Goal: Task Accomplishment & Management: Complete application form

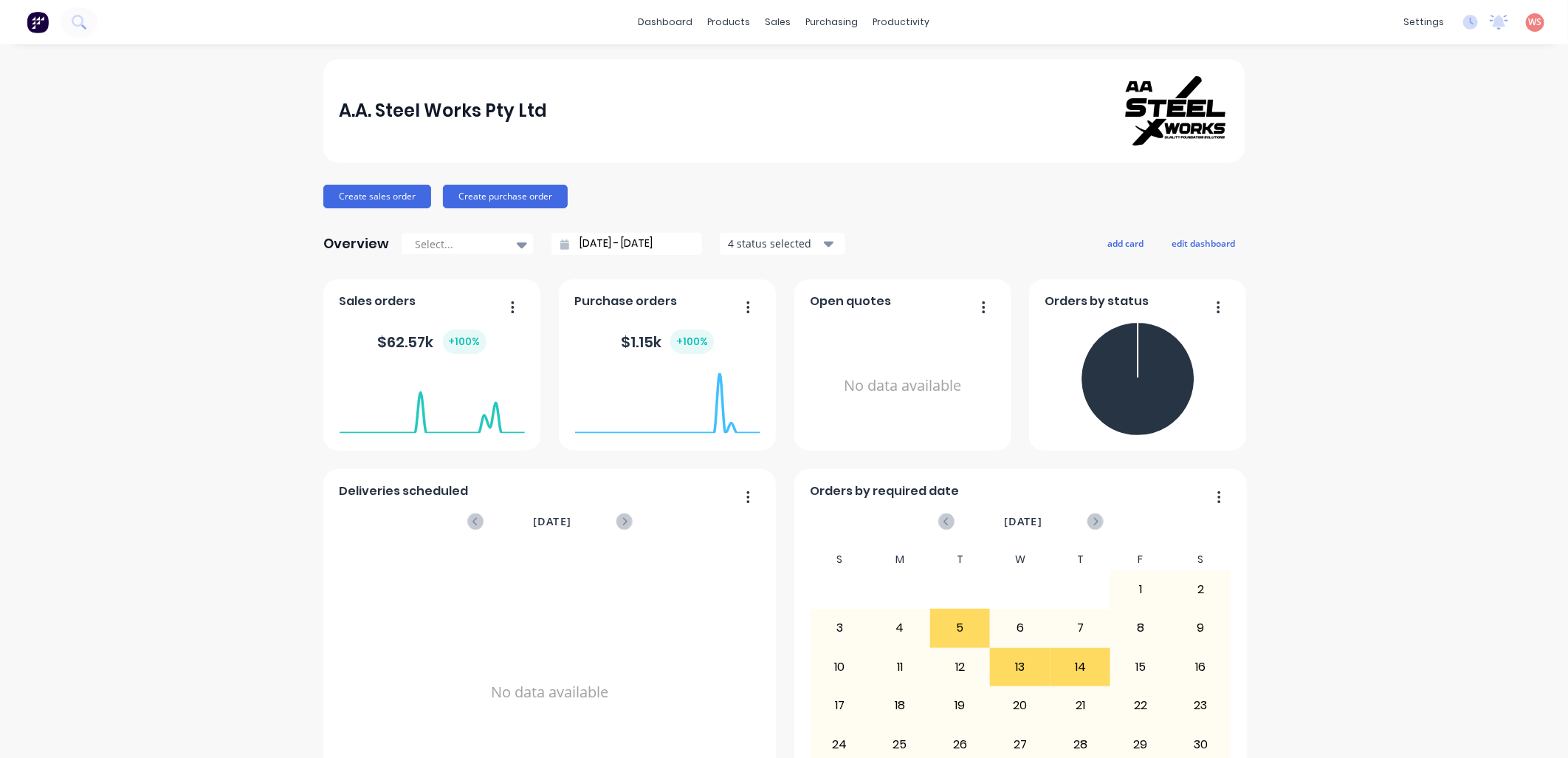
drag, startPoint x: 1376, startPoint y: 220, endPoint x: 1354, endPoint y: 172, distance: 52.8
click at [1376, 218] on div "A.A. Steel Works Pty Ltd Create sales order Create purchase order Overview Sele…" at bounding box center [784, 444] width 1568 height 771
click at [841, 69] on div "Sales Orders" at bounding box center [827, 71] width 60 height 14
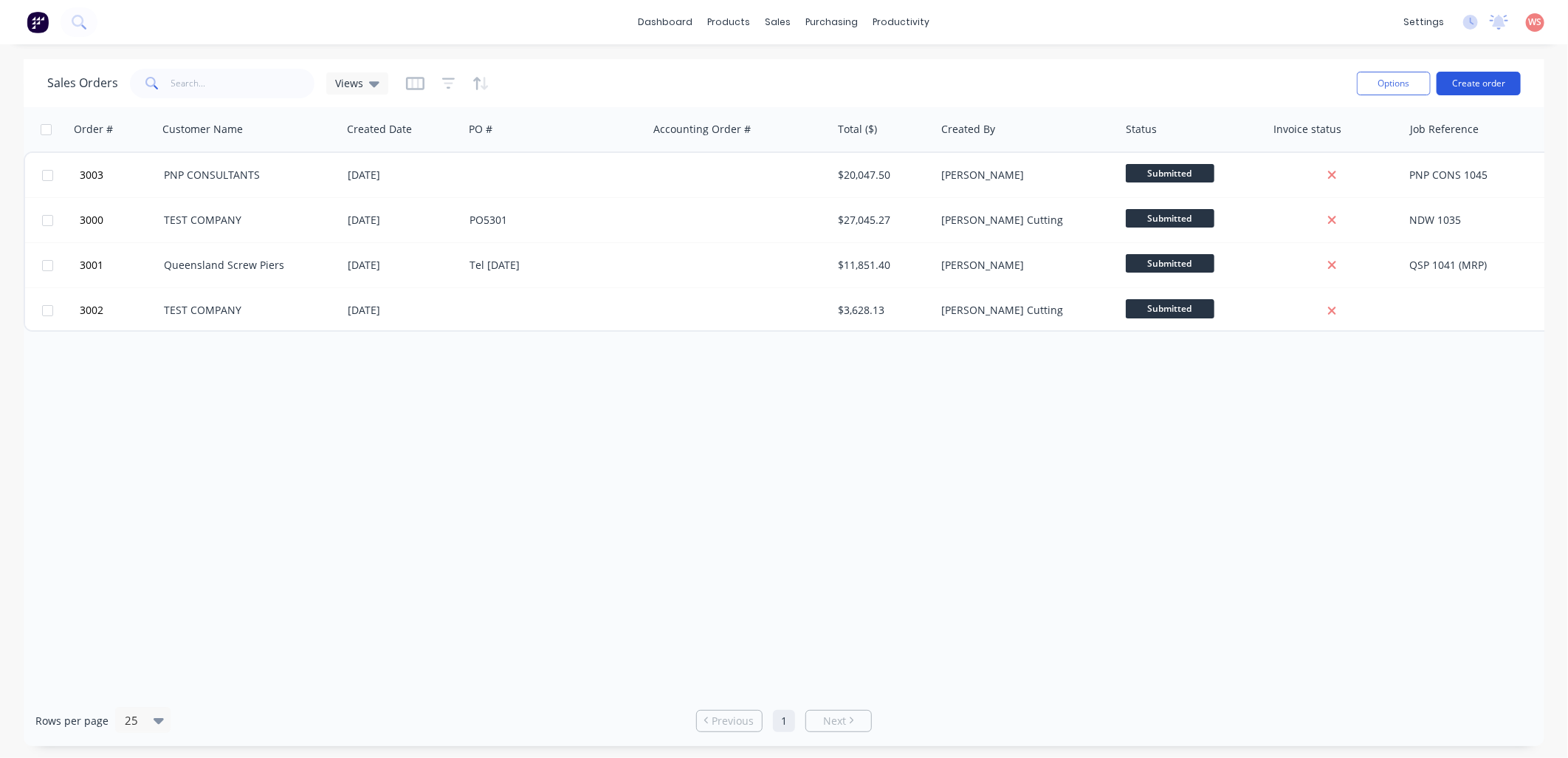
click at [1490, 85] on button "Create order" at bounding box center [1479, 83] width 85 height 23
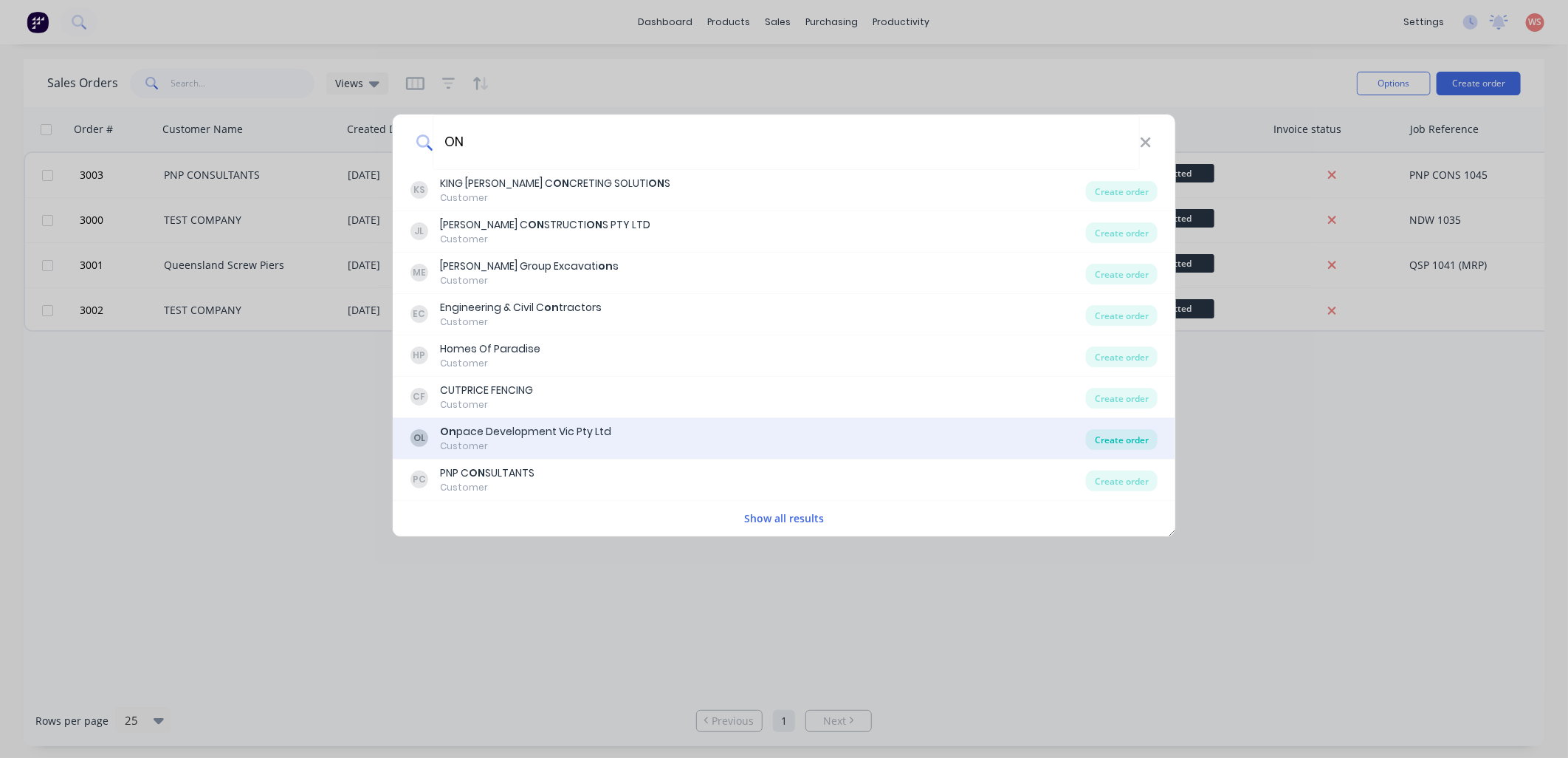
type input "ON"
click at [1125, 441] on div "Create order" at bounding box center [1121, 439] width 72 height 20
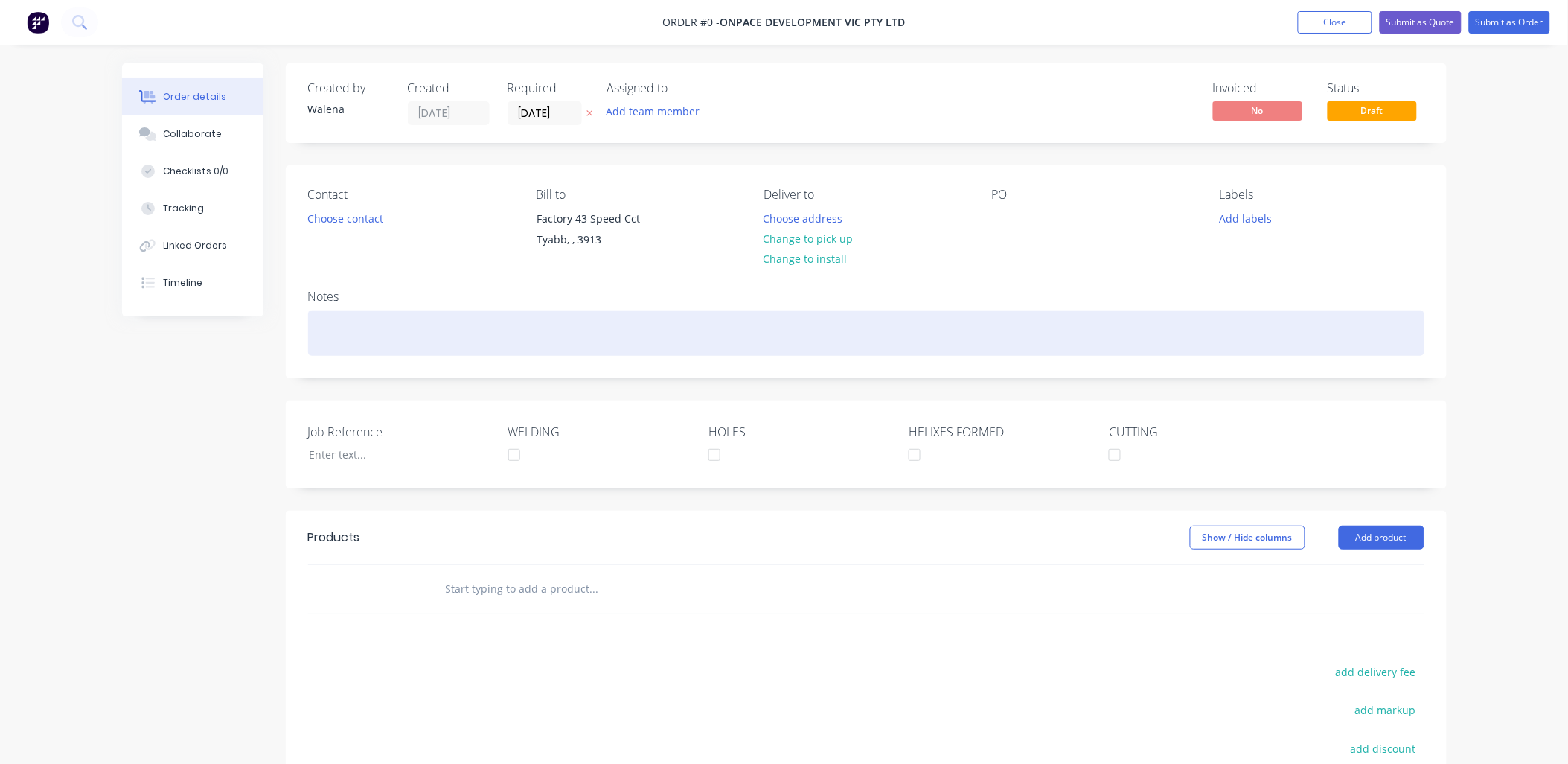
click at [479, 331] on div at bounding box center [866, 333] width 1116 height 46
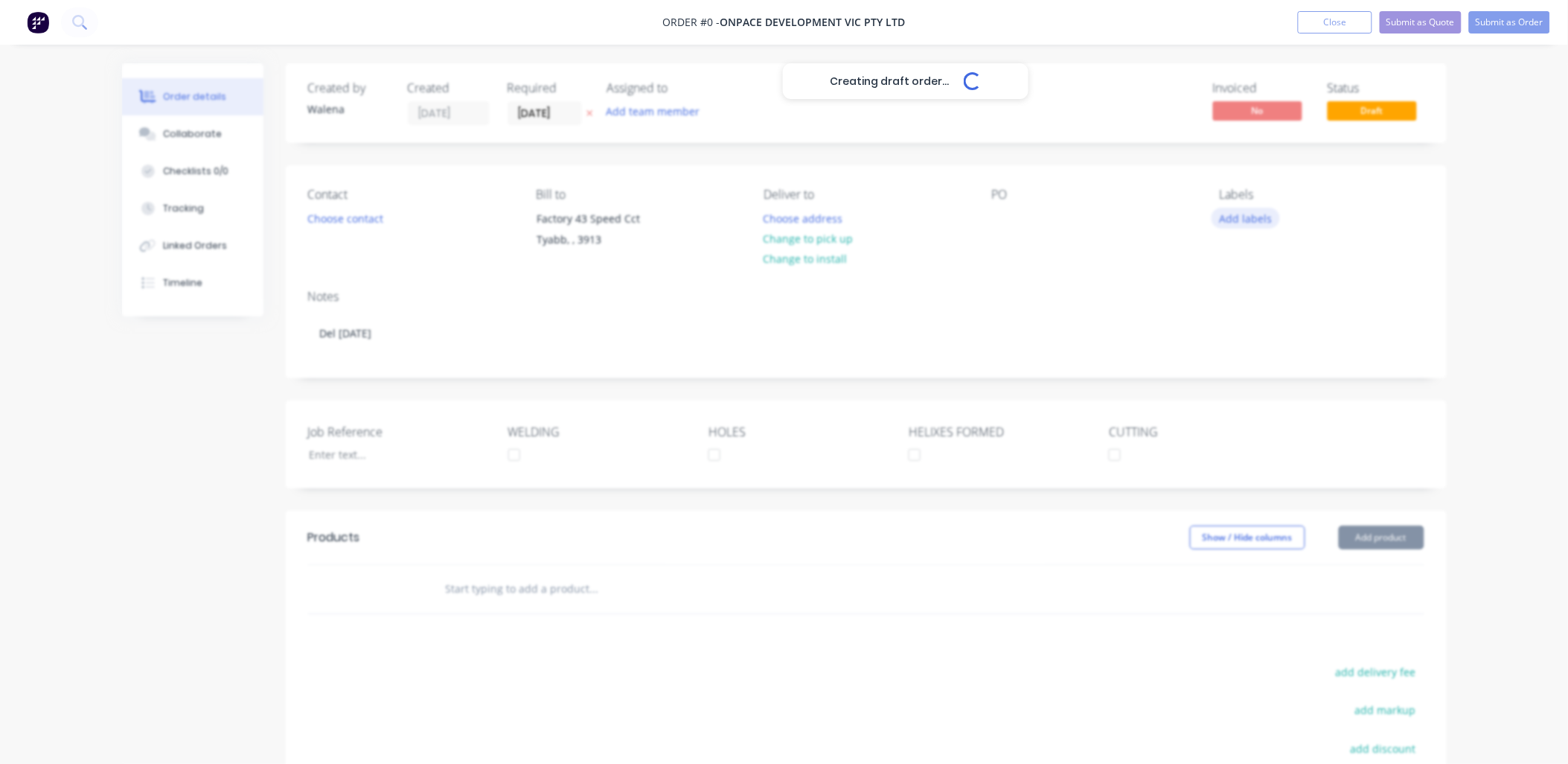
click at [1263, 220] on div "Creating draft order... Loading... Order details Collaborate Checklists 0/0 Tra…" at bounding box center [784, 512] width 1354 height 898
click at [1259, 220] on button "Add labels" at bounding box center [1246, 218] width 68 height 20
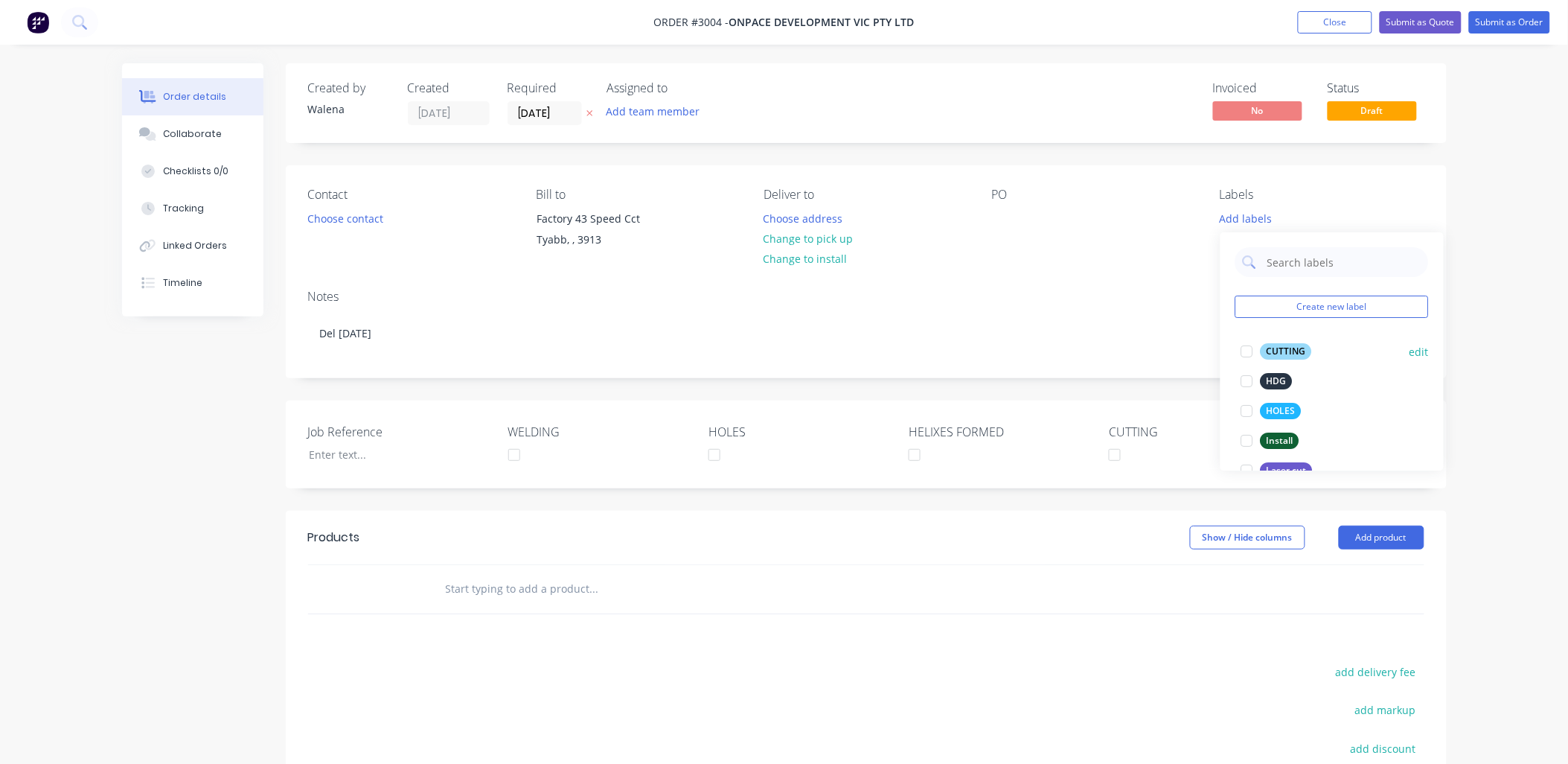
click at [1248, 352] on div at bounding box center [1247, 351] width 30 height 30
click at [1250, 404] on div at bounding box center [1247, 403] width 30 height 30
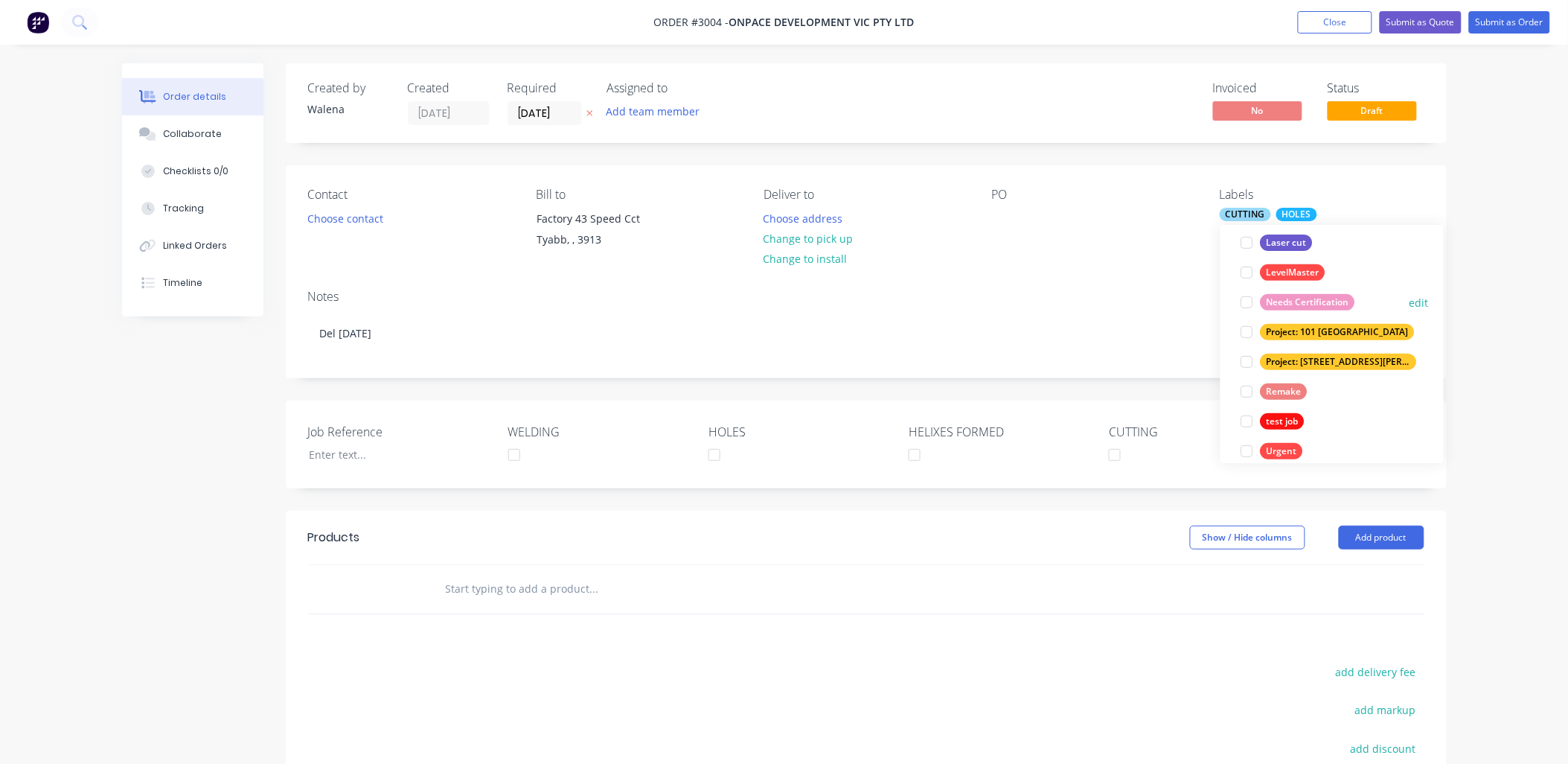
scroll to position [268, 0]
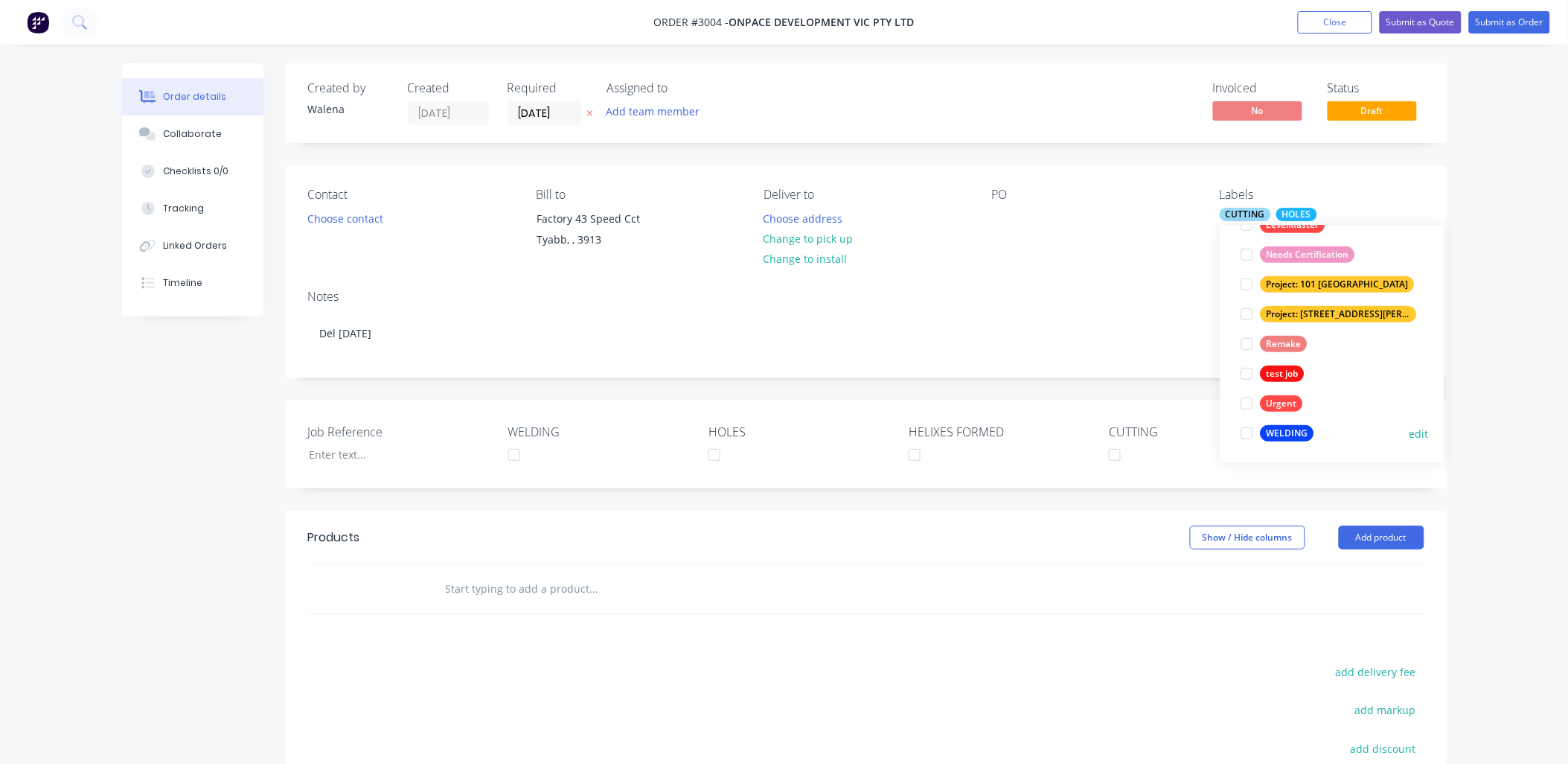
click at [1249, 436] on div at bounding box center [1247, 433] width 30 height 30
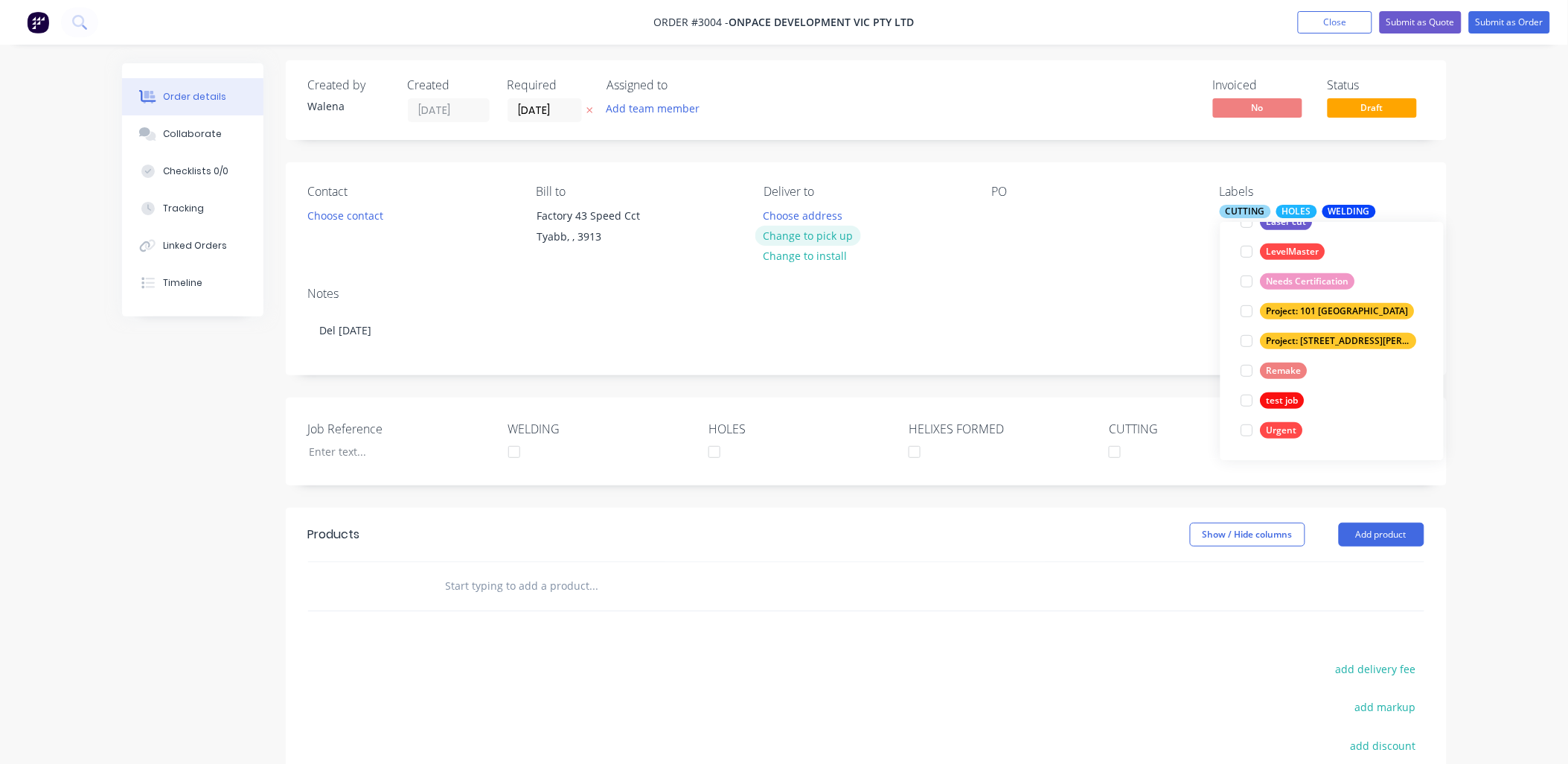
scroll to position [0, 0]
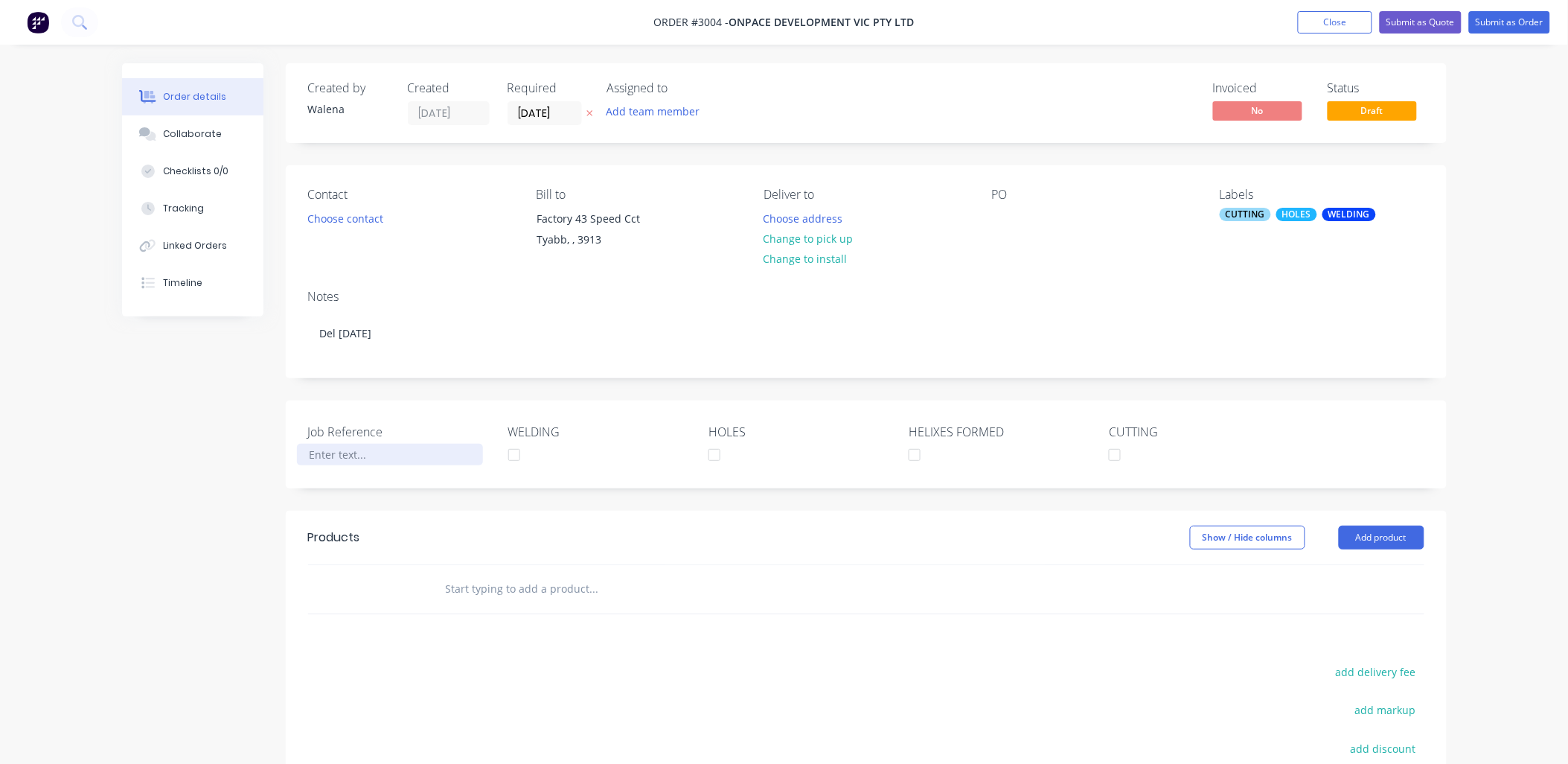
click at [350, 453] on div at bounding box center [390, 454] width 186 height 21
click at [366, 210] on button "Choose contact" at bounding box center [345, 218] width 91 height 20
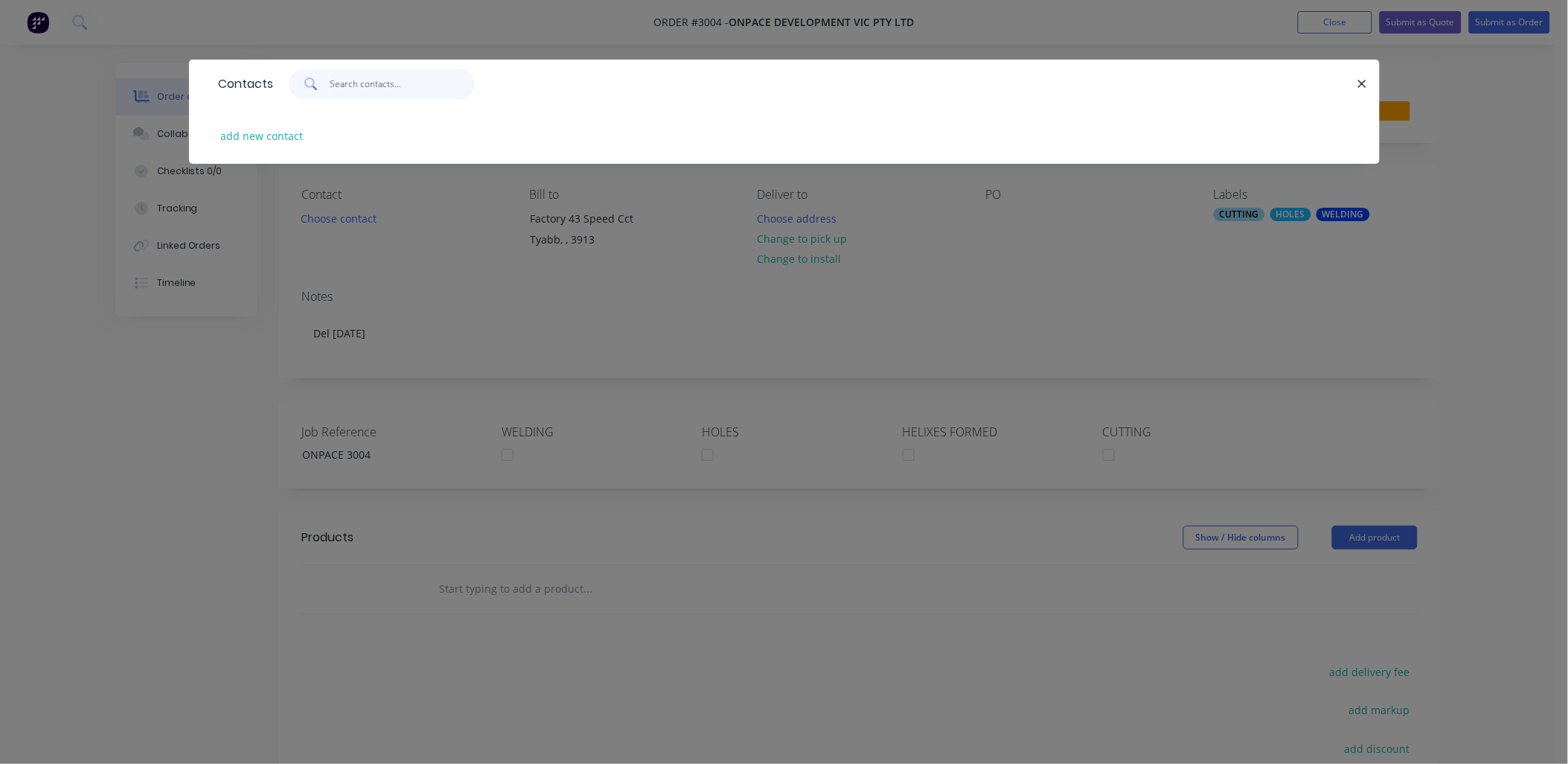
click at [340, 85] on input "text" at bounding box center [402, 84] width 145 height 30
type input "Hay"
click at [280, 138] on button "add new contact" at bounding box center [262, 135] width 98 height 20
select select "AU"
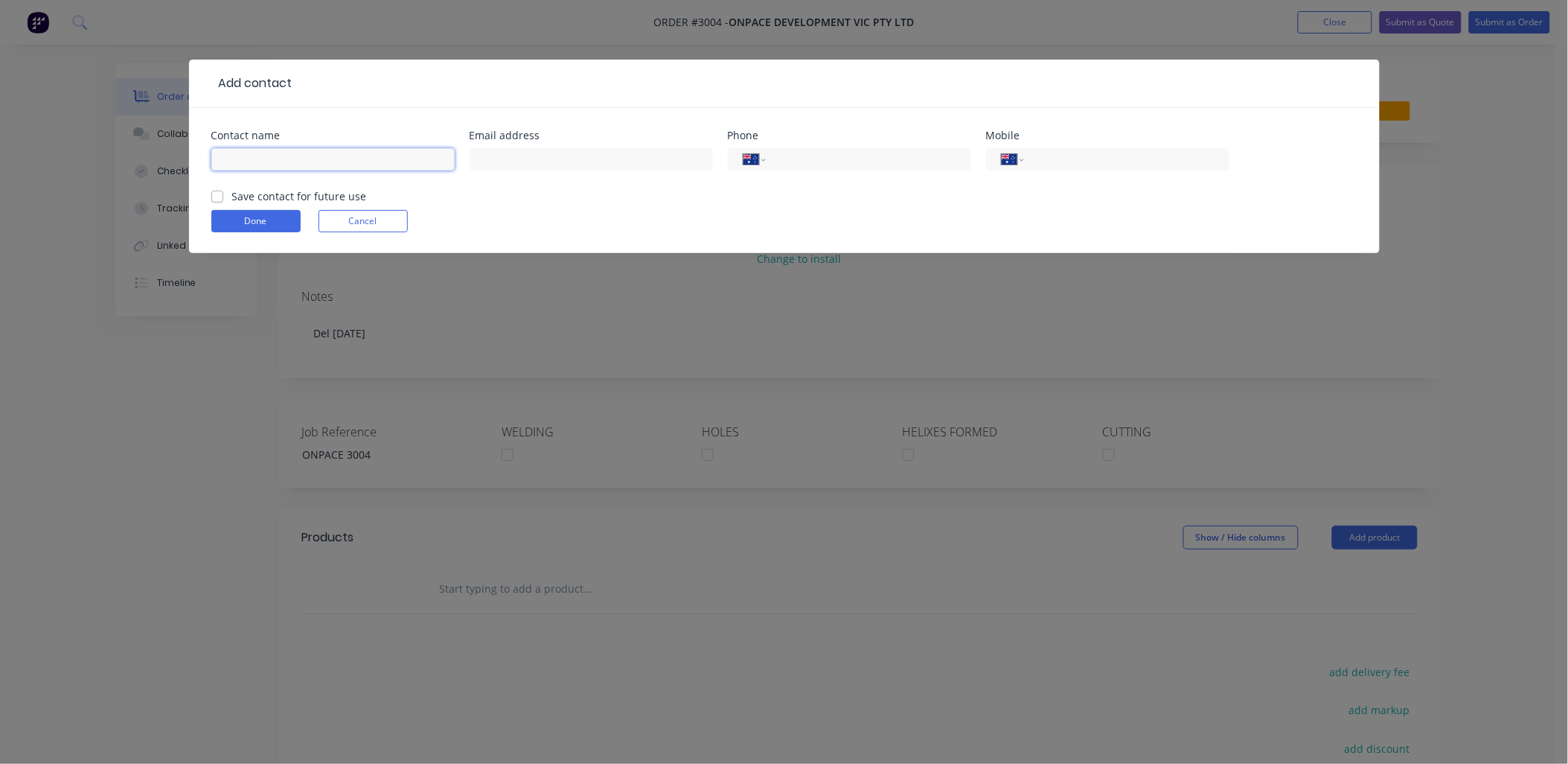
click at [288, 165] on input "text" at bounding box center [333, 159] width 243 height 22
type input "[PERSON_NAME]"
paste input "[EMAIL_ADDRESS][DOMAIN_NAME]"
type input "[EMAIL_ADDRESS][DOMAIN_NAME]"
click at [868, 156] on input "tel" at bounding box center [865, 160] width 179 height 17
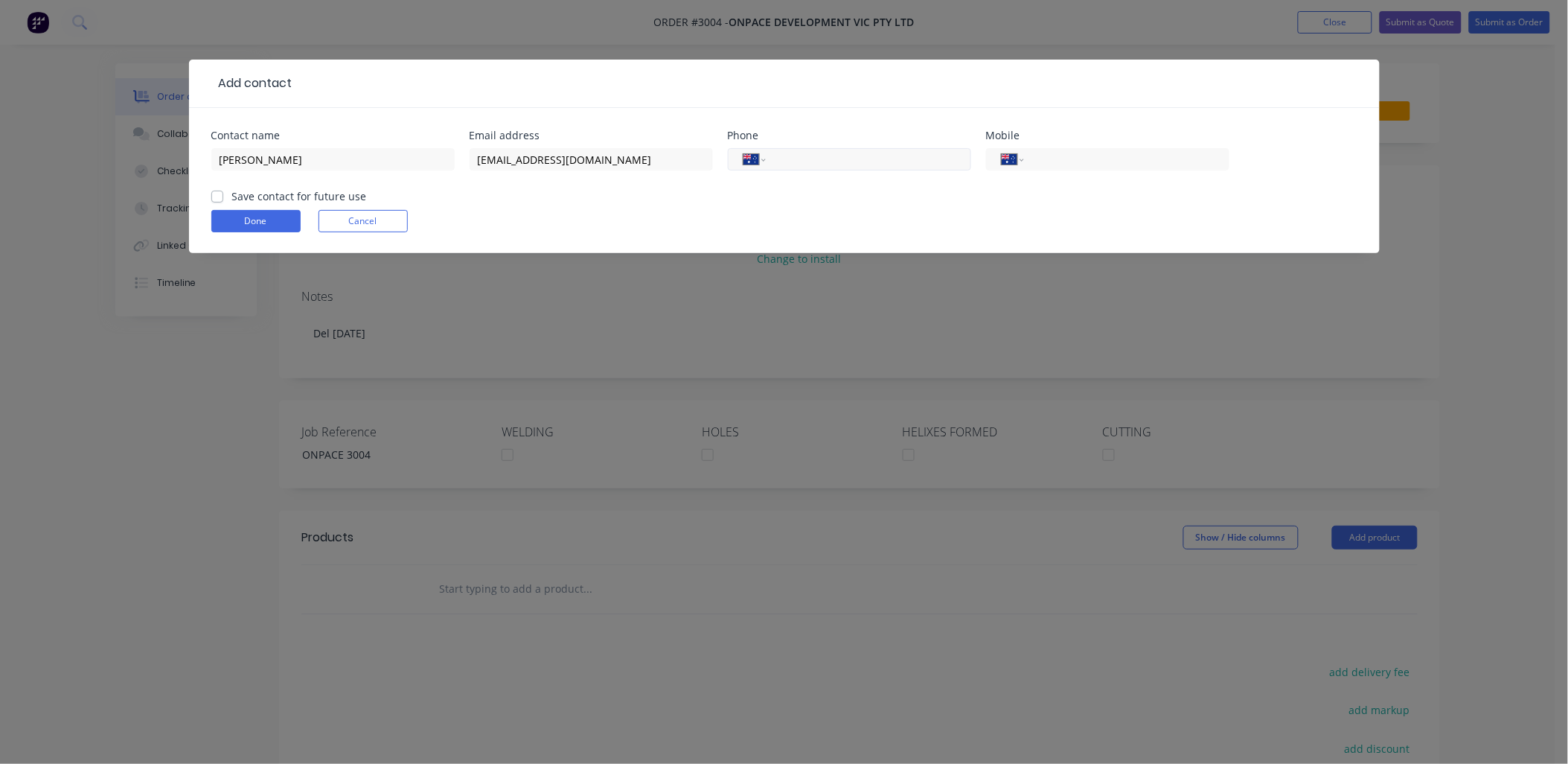
paste input "0407 823 213"
type input "0407 823 213"
click at [718, 219] on div "Done Cancel" at bounding box center [784, 221] width 1147 height 22
click at [232, 198] on label "Save contact for future use" at bounding box center [299, 196] width 135 height 16
click at [215, 198] on input "Save contact for future use" at bounding box center [218, 195] width 12 height 14
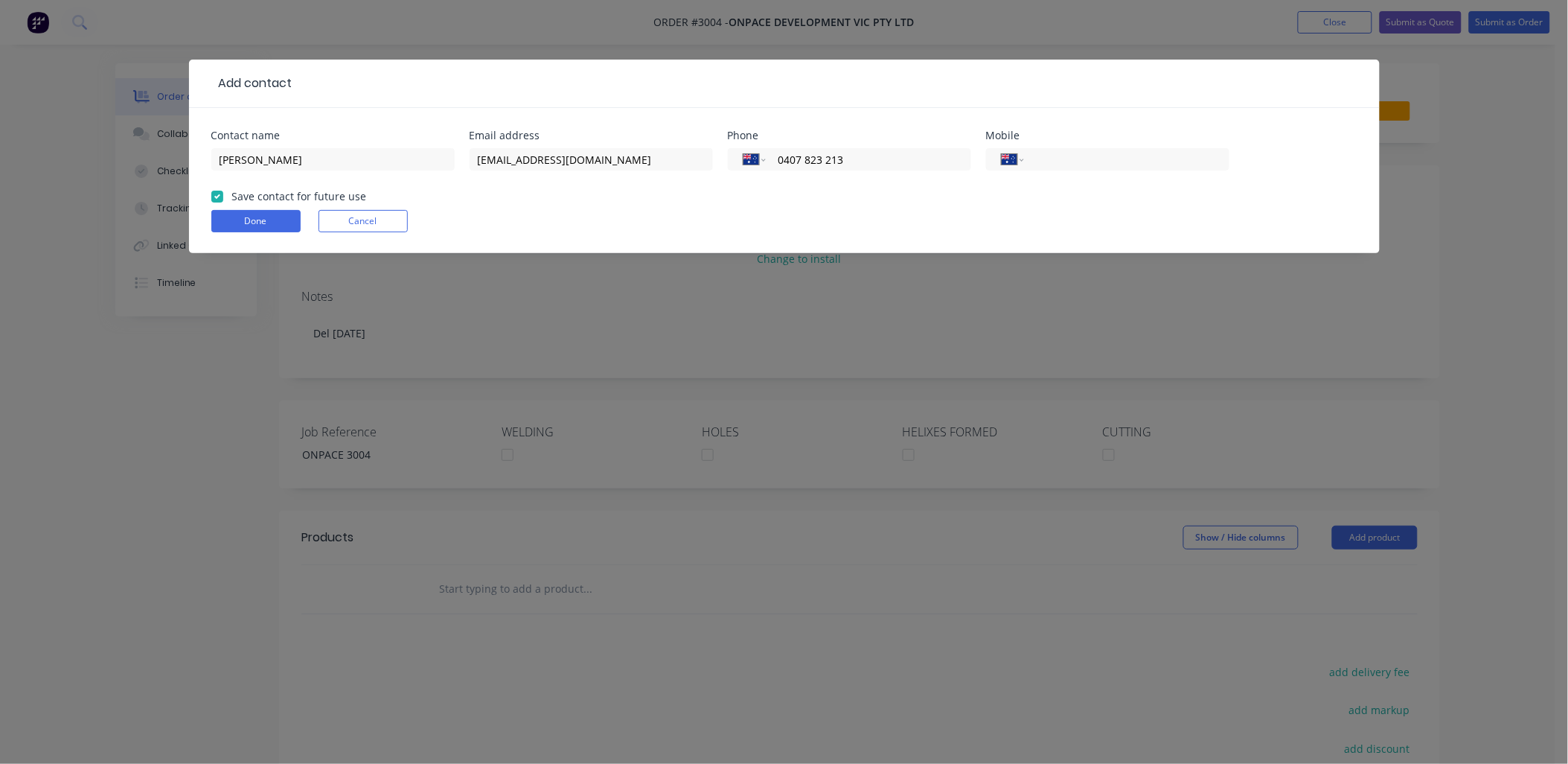
checkbox input "true"
click at [246, 223] on button "Done" at bounding box center [256, 221] width 89 height 22
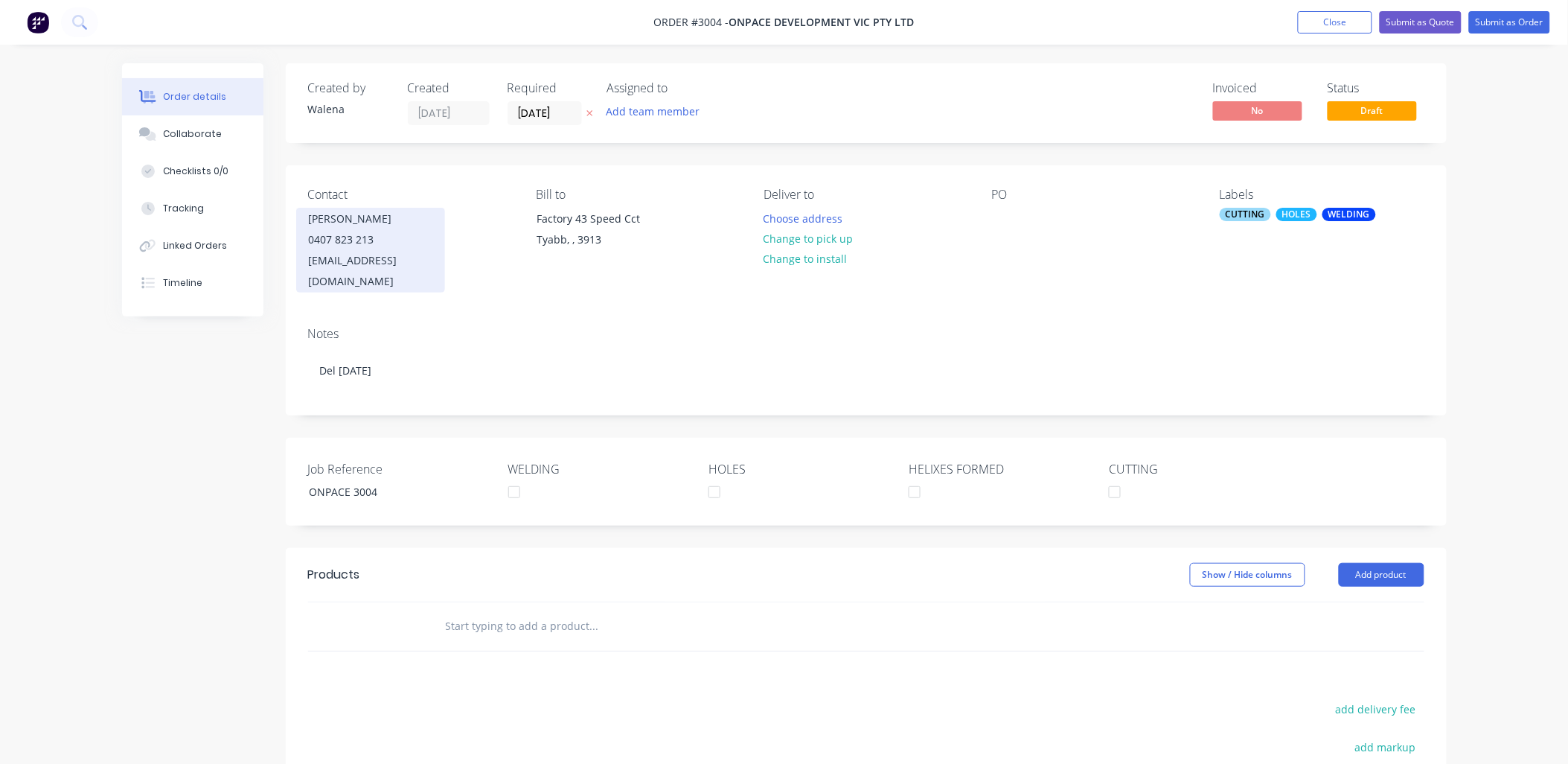
click at [430, 261] on div "[EMAIL_ADDRESS][DOMAIN_NAME]" at bounding box center [371, 271] width 123 height 42
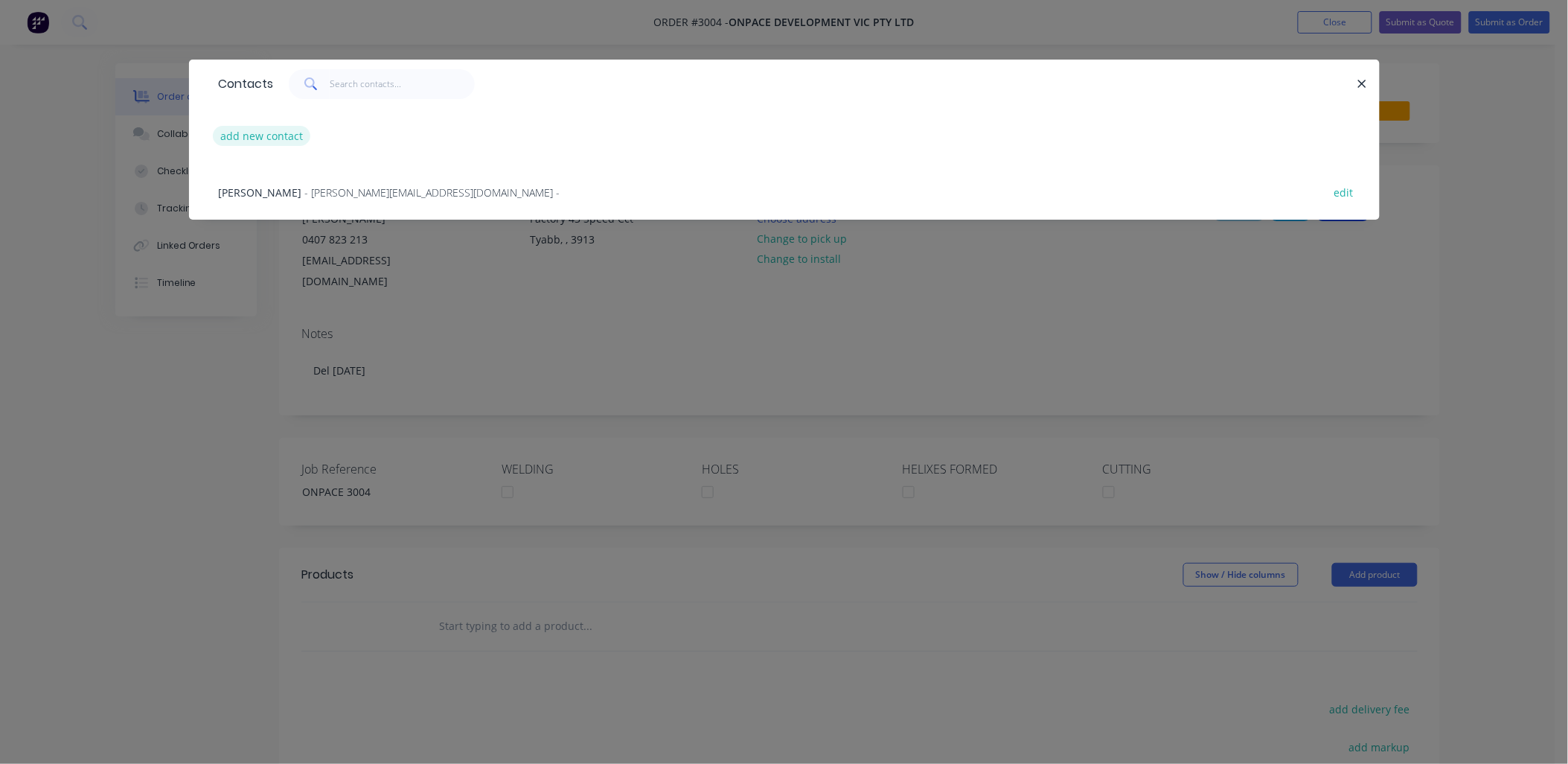
click at [254, 139] on button "add new contact" at bounding box center [262, 135] width 98 height 20
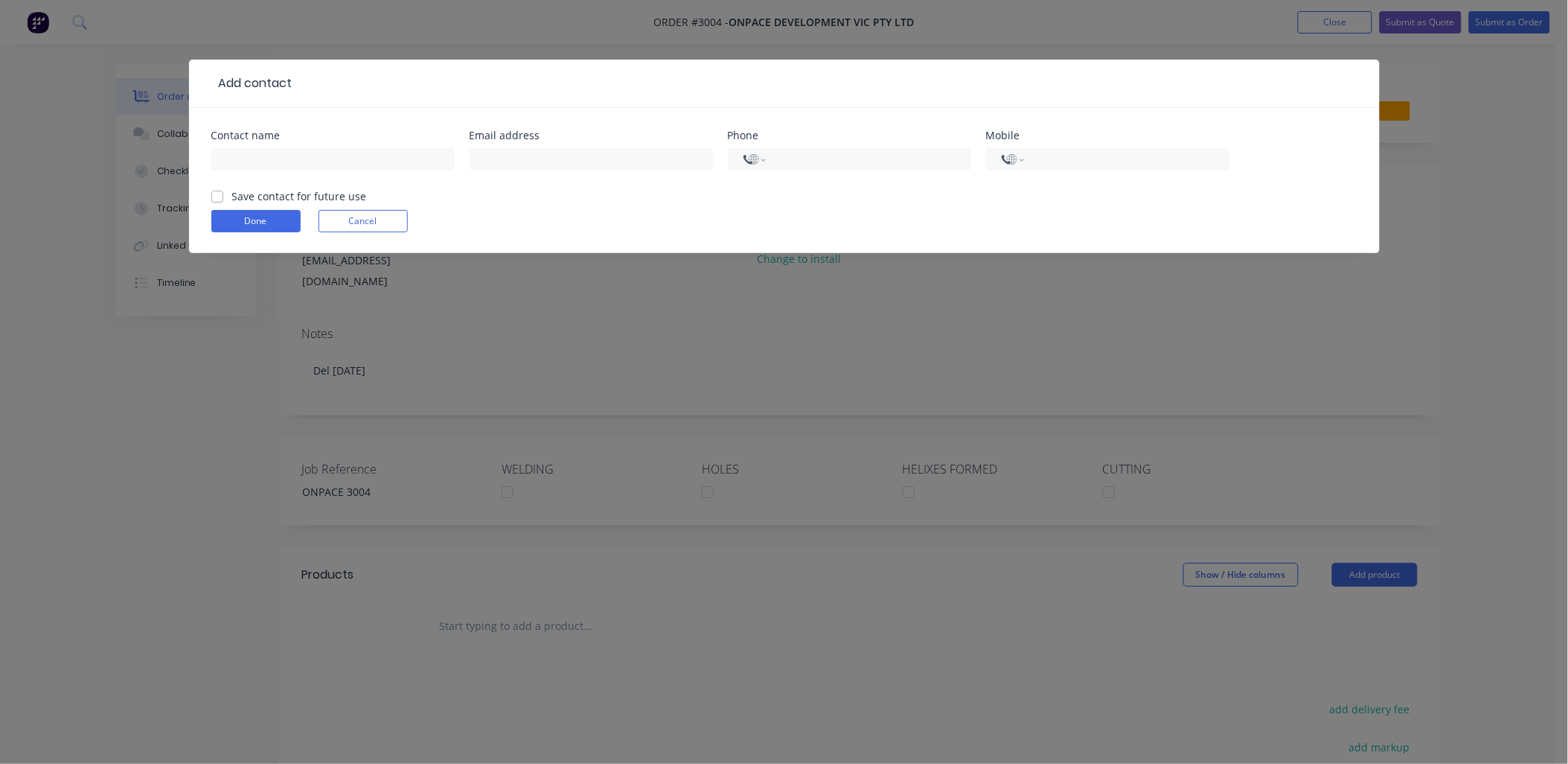
select select "AU"
click at [249, 161] on input "text" at bounding box center [333, 159] width 243 height 22
type input "[PERSON_NAME]"
click at [536, 161] on input "text" at bounding box center [591, 159] width 243 height 22
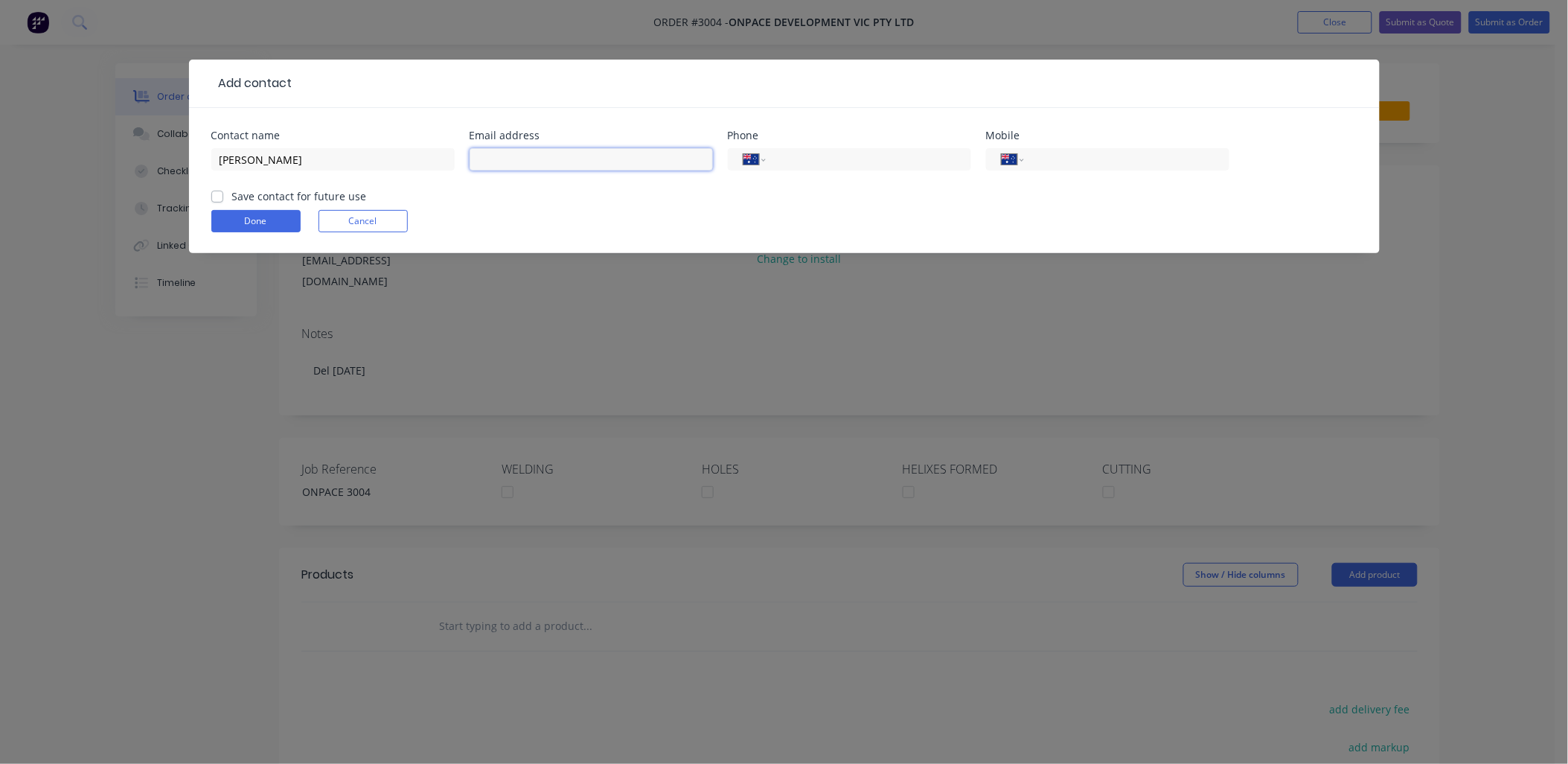
paste input "0407 823 213"
type input "0407 823 213"
drag, startPoint x: 552, startPoint y: 161, endPoint x: 447, endPoint y: 142, distance: 106.7
click at [447, 142] on div "Contact name [PERSON_NAME] Email address [PHONE_NUMBER] Phone International [GE…" at bounding box center [784, 159] width 1147 height 58
click at [889, 158] on input "tel" at bounding box center [865, 160] width 179 height 17
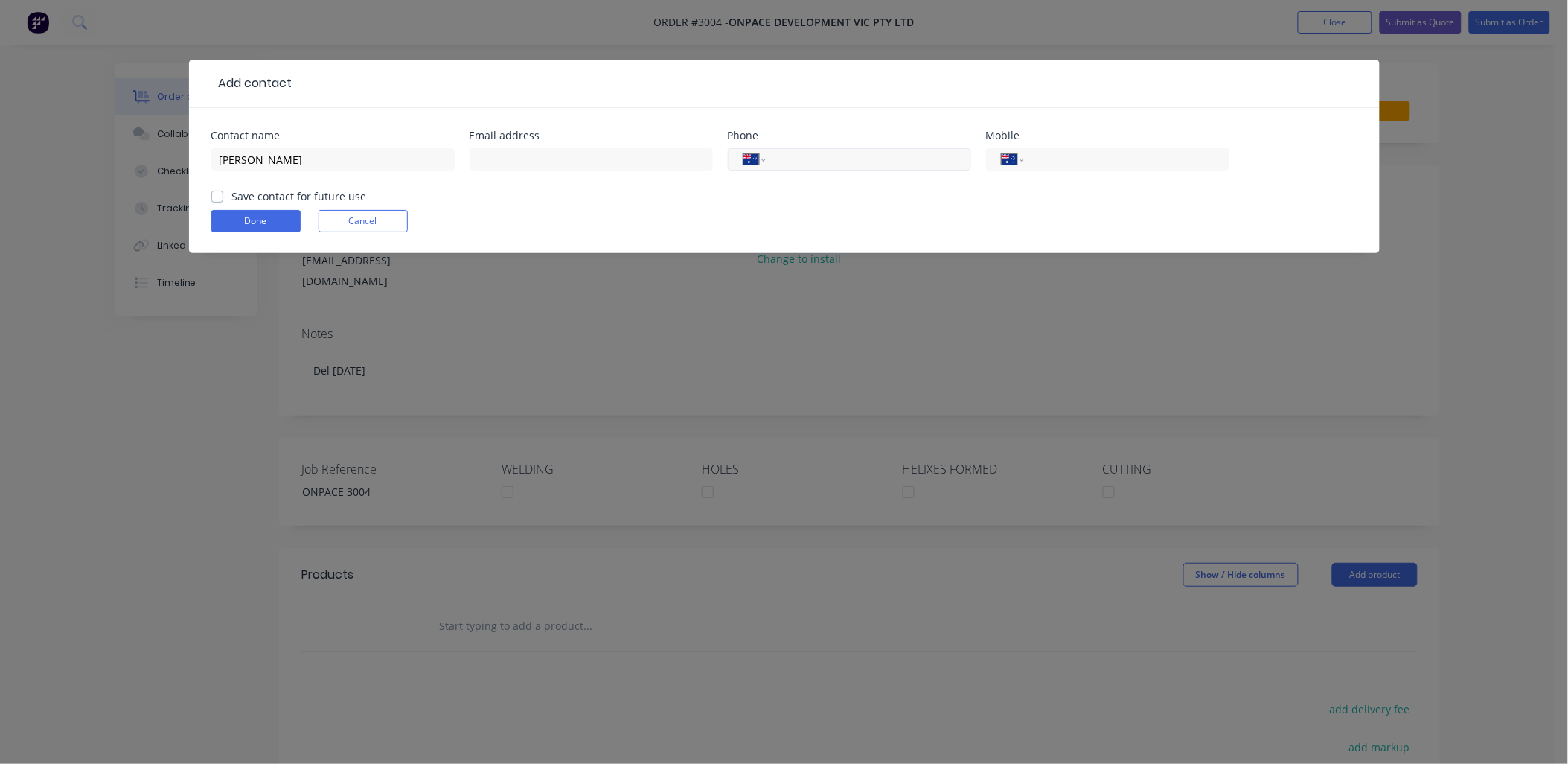
paste input "0412 611 108"
type input "0412 611 108"
click at [512, 158] on input "text" at bounding box center [591, 159] width 243 height 22
paste input "[PERSON_NAME][EMAIL_ADDRESS][DOMAIN_NAME]"
type input "[PERSON_NAME][EMAIL_ADDRESS][DOMAIN_NAME]"
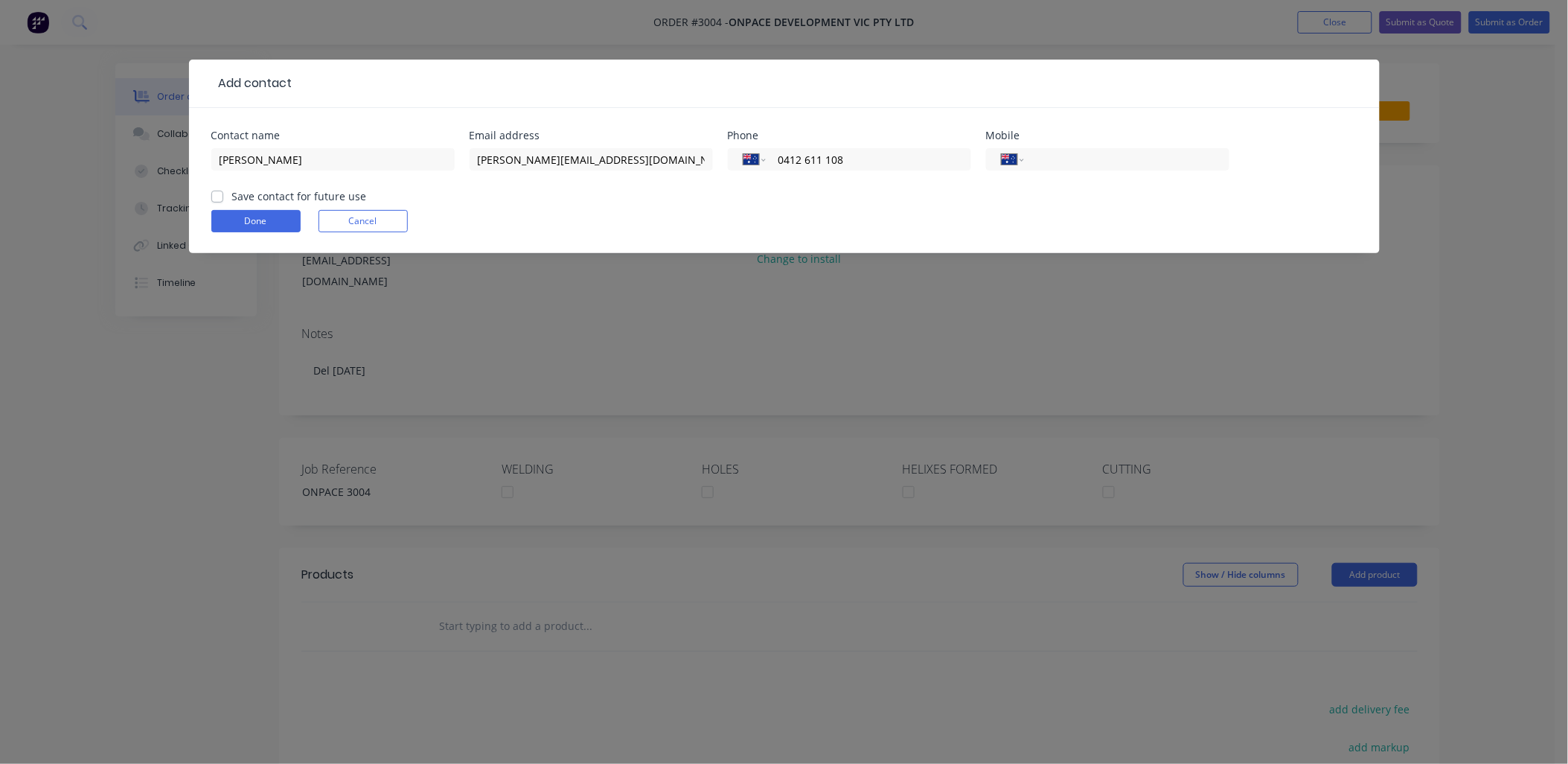
click at [232, 191] on label "Save contact for future use" at bounding box center [299, 196] width 135 height 16
click at [218, 191] on input "Save contact for future use" at bounding box center [218, 195] width 12 height 14
checkbox input "true"
click at [256, 221] on button "Done" at bounding box center [256, 221] width 89 height 22
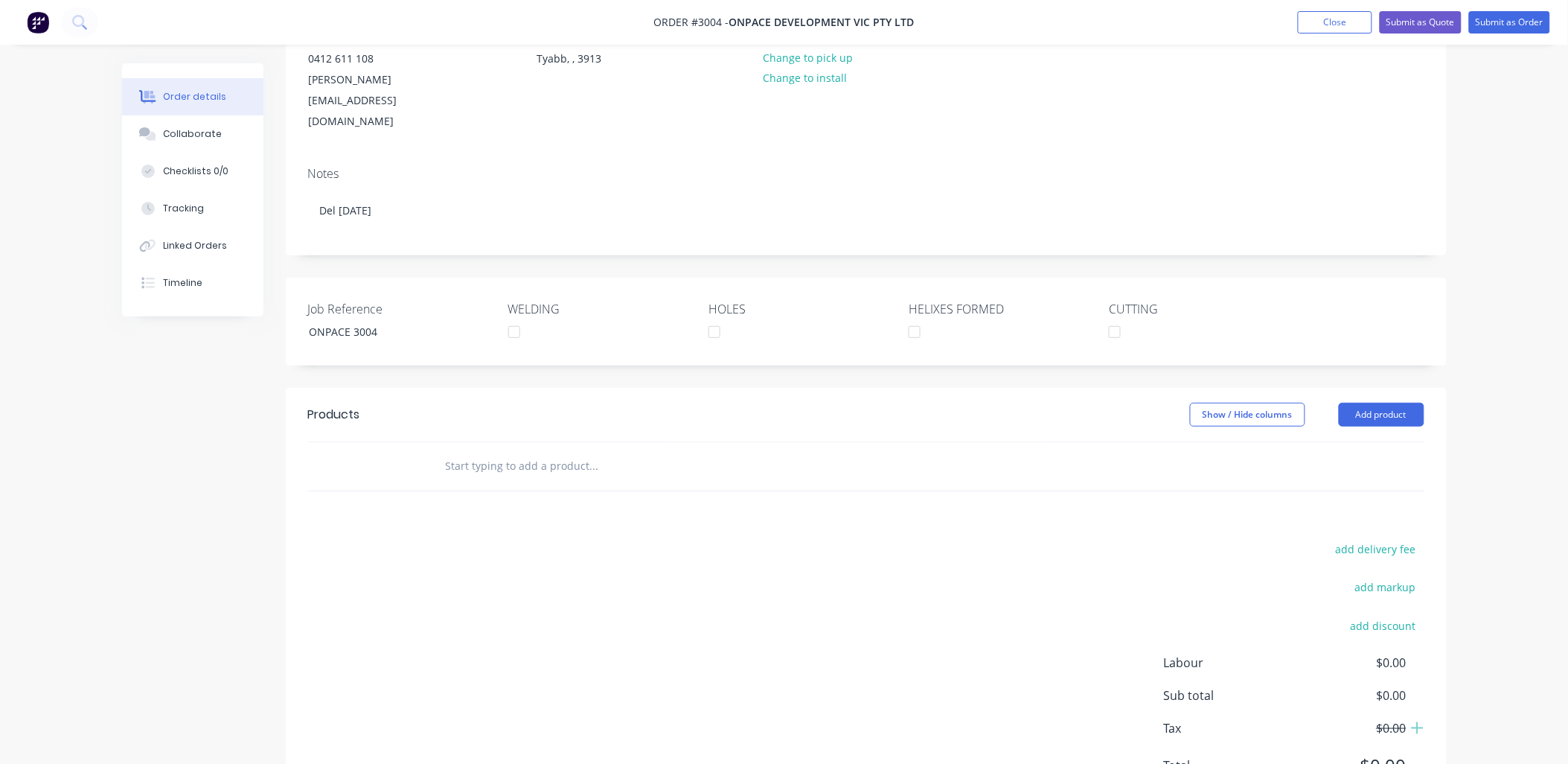
scroll to position [213, 0]
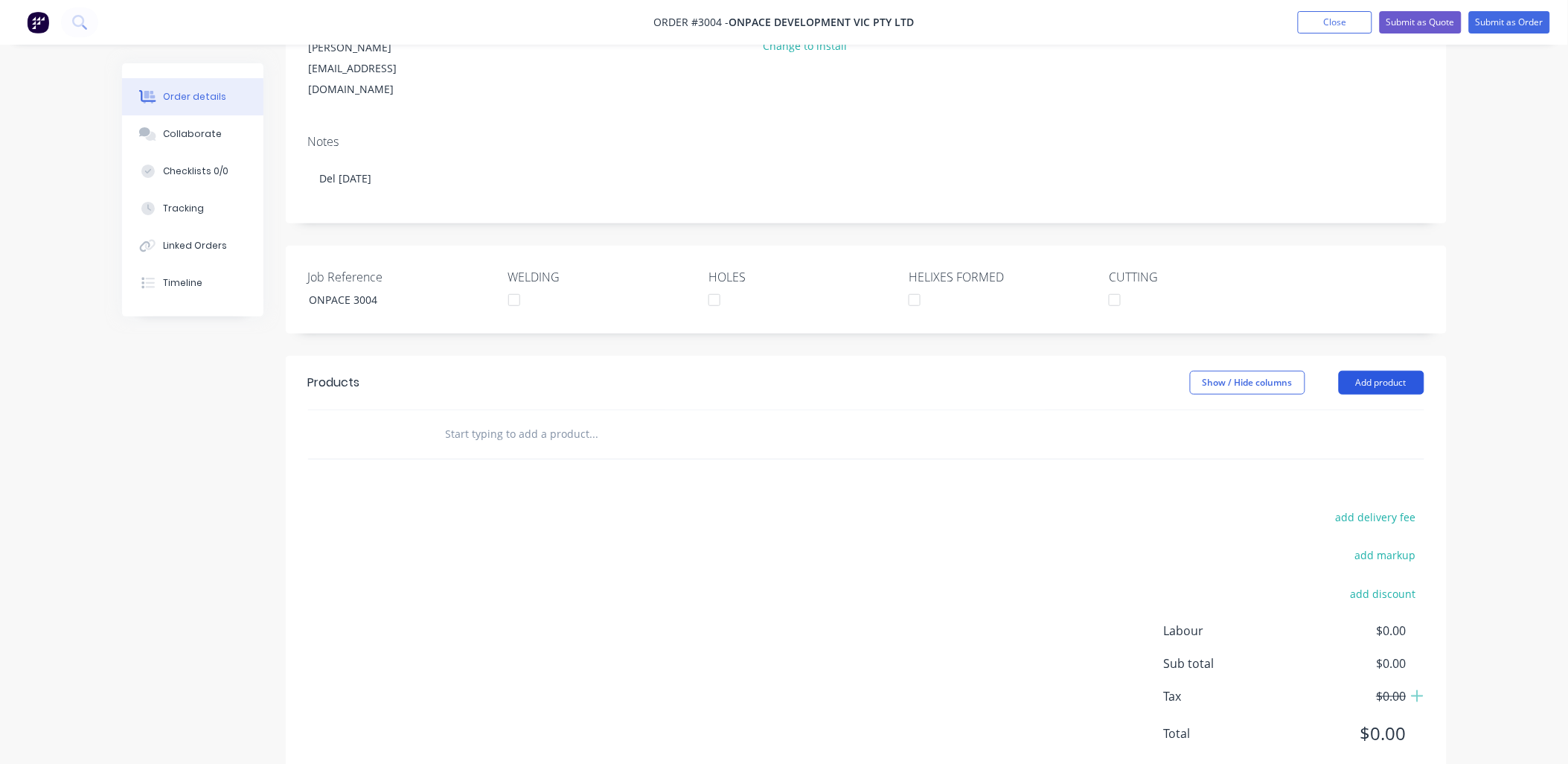
click at [1355, 371] on button "Add product" at bounding box center [1382, 382] width 85 height 24
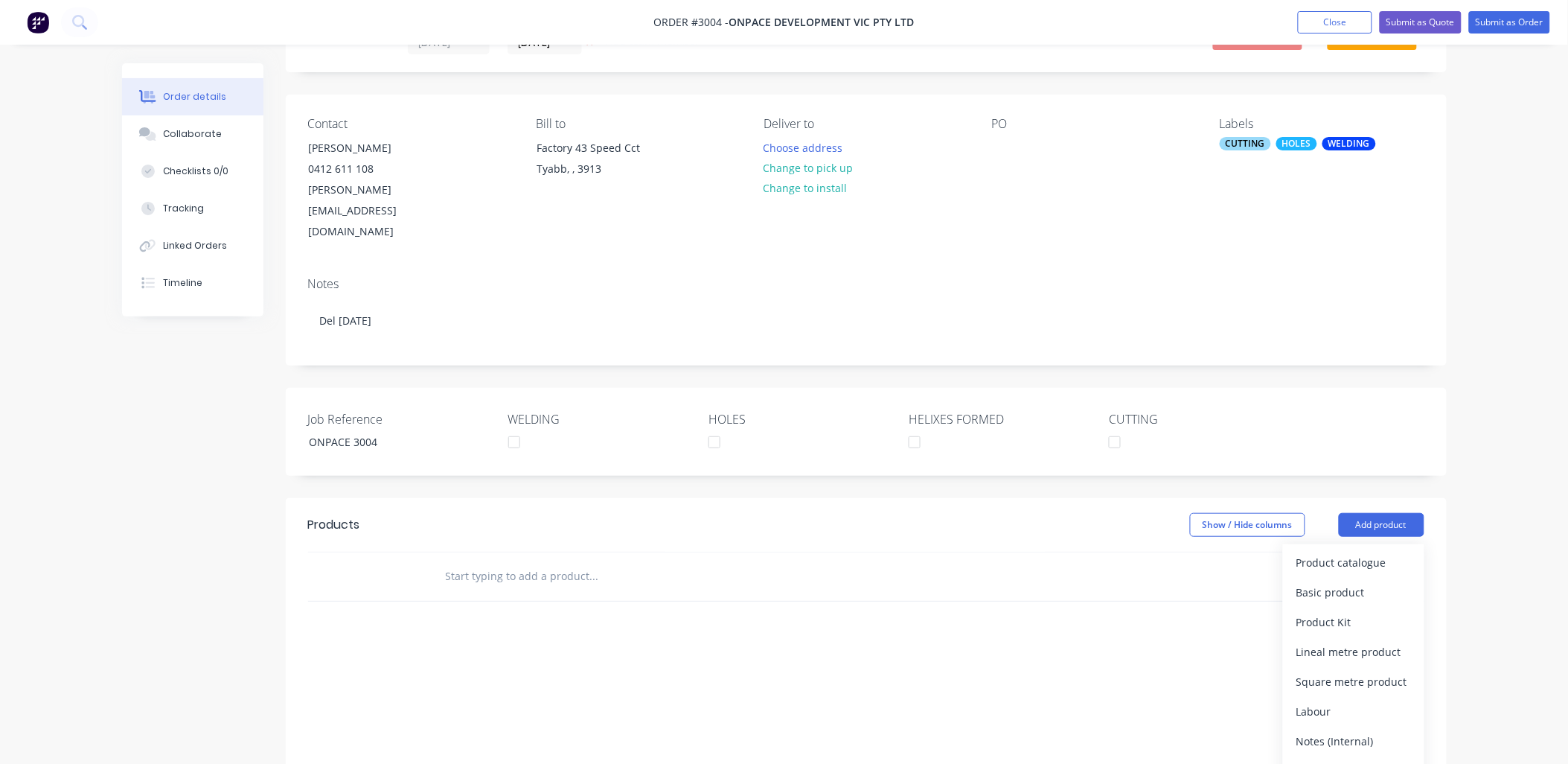
scroll to position [0, 0]
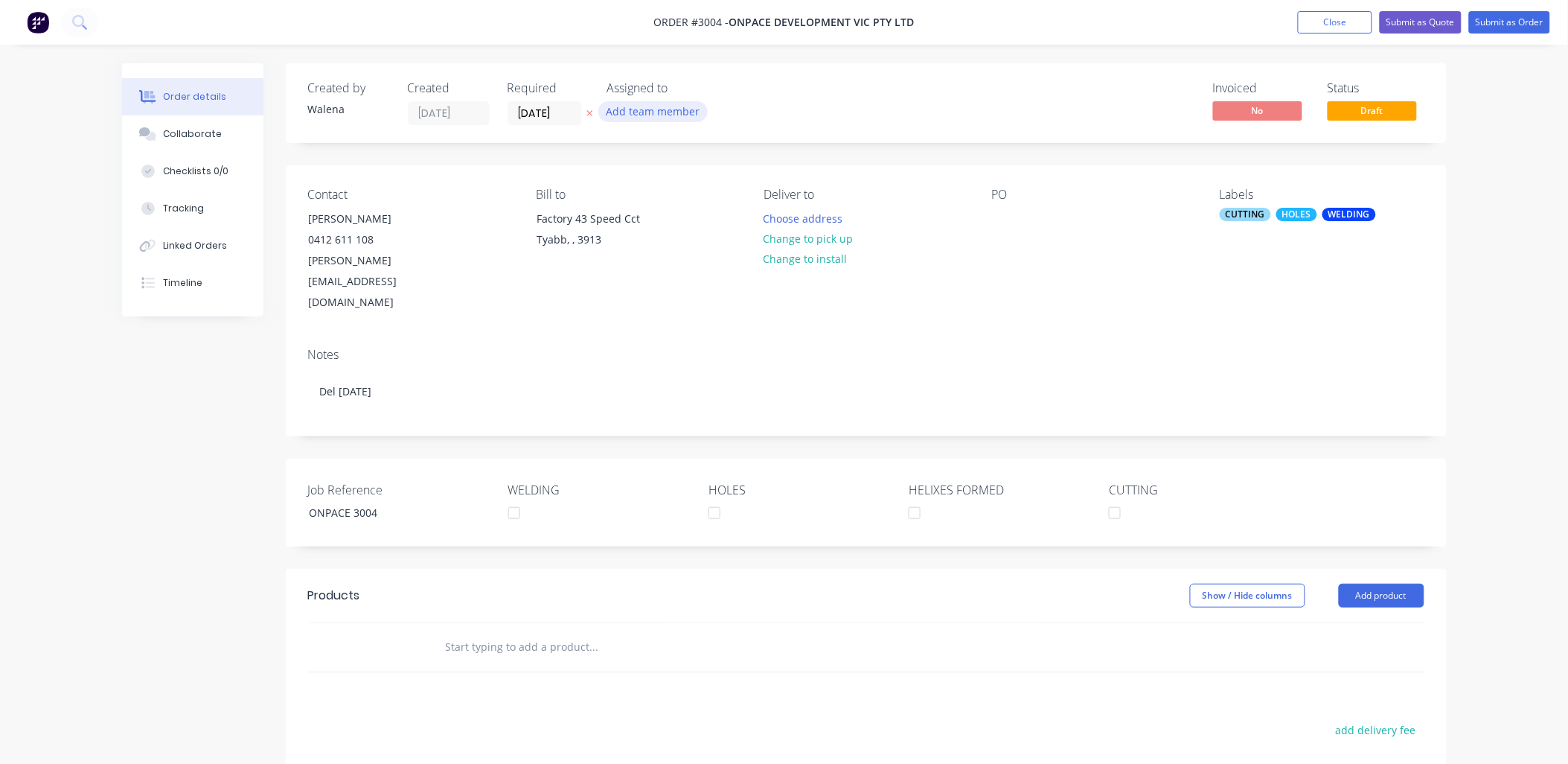
click at [667, 114] on button "Add team member" at bounding box center [654, 111] width 110 height 20
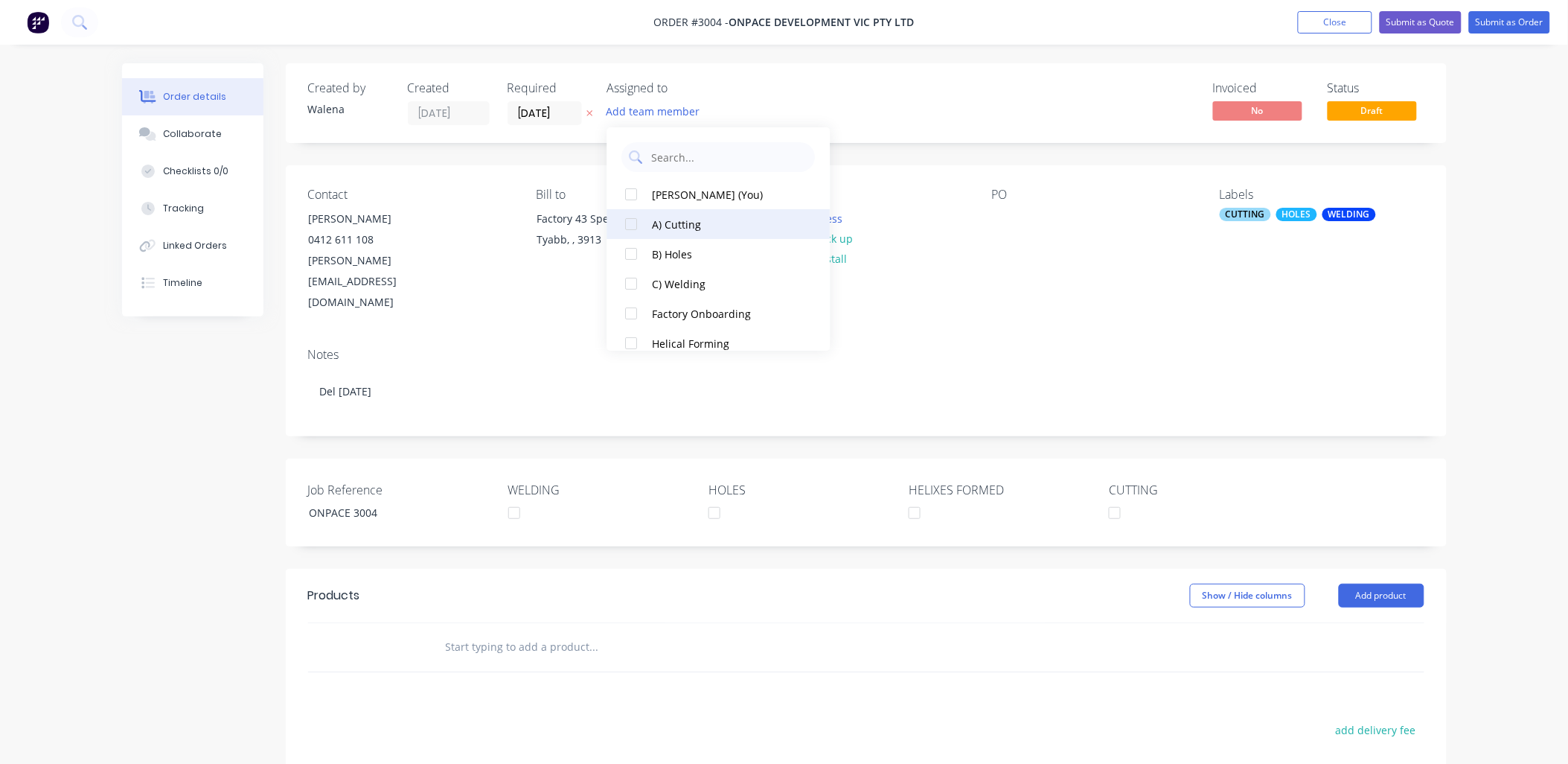
click at [633, 225] on div at bounding box center [631, 224] width 30 height 30
click at [633, 256] on div at bounding box center [631, 253] width 30 height 30
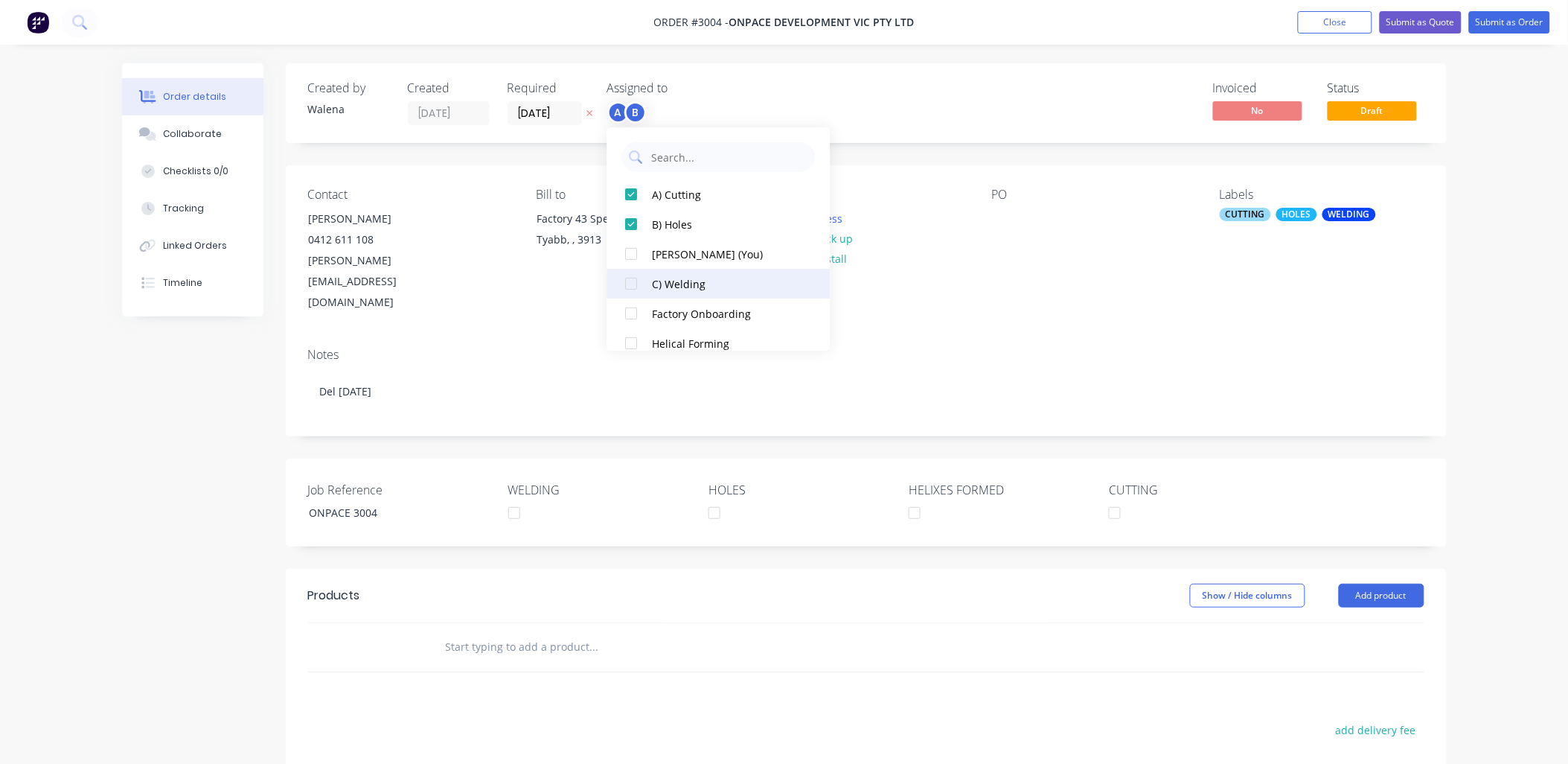
click at [630, 289] on div at bounding box center [631, 283] width 30 height 30
click at [633, 284] on div at bounding box center [631, 283] width 30 height 30
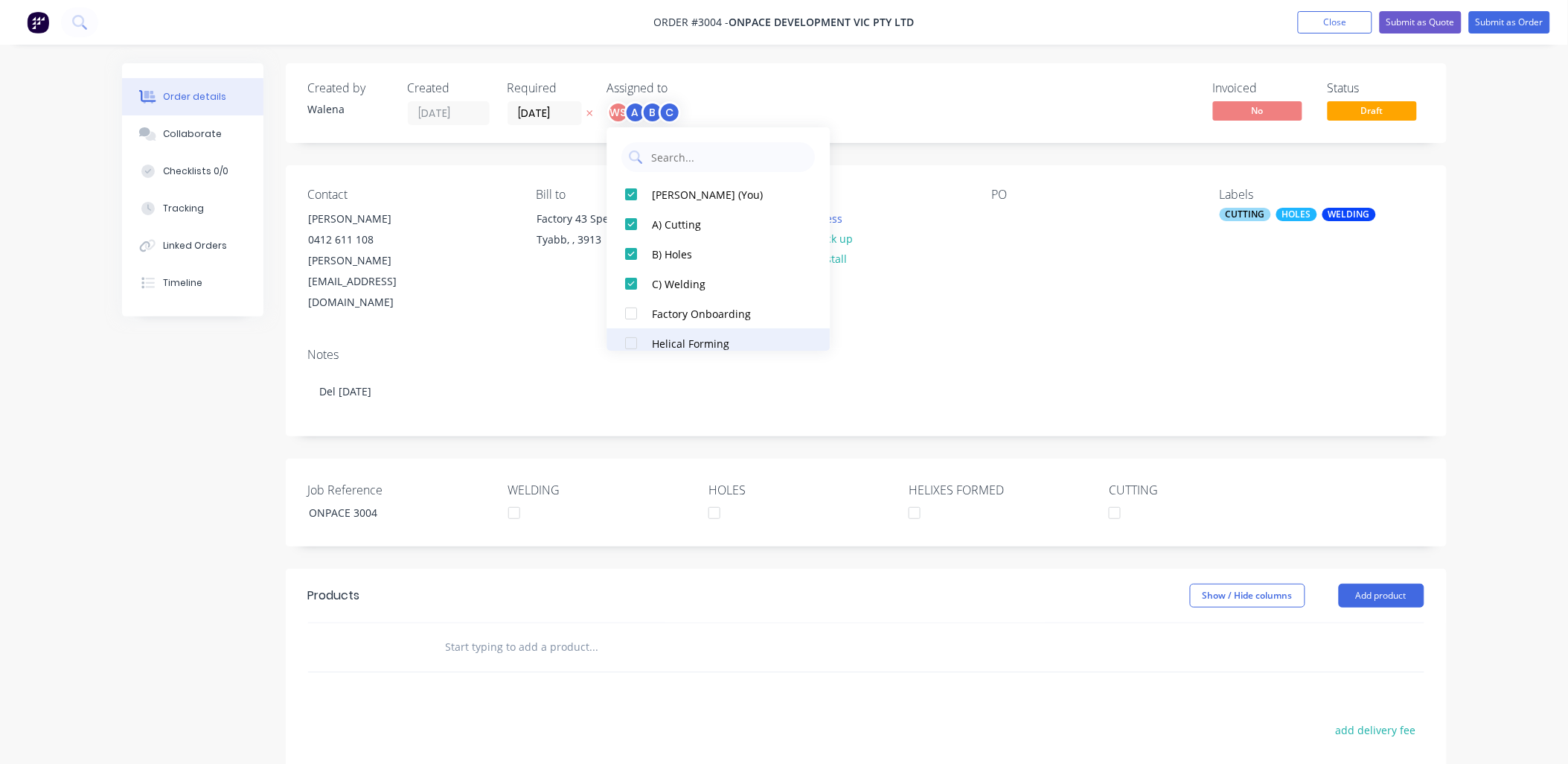
click at [635, 339] on div at bounding box center [631, 342] width 30 height 30
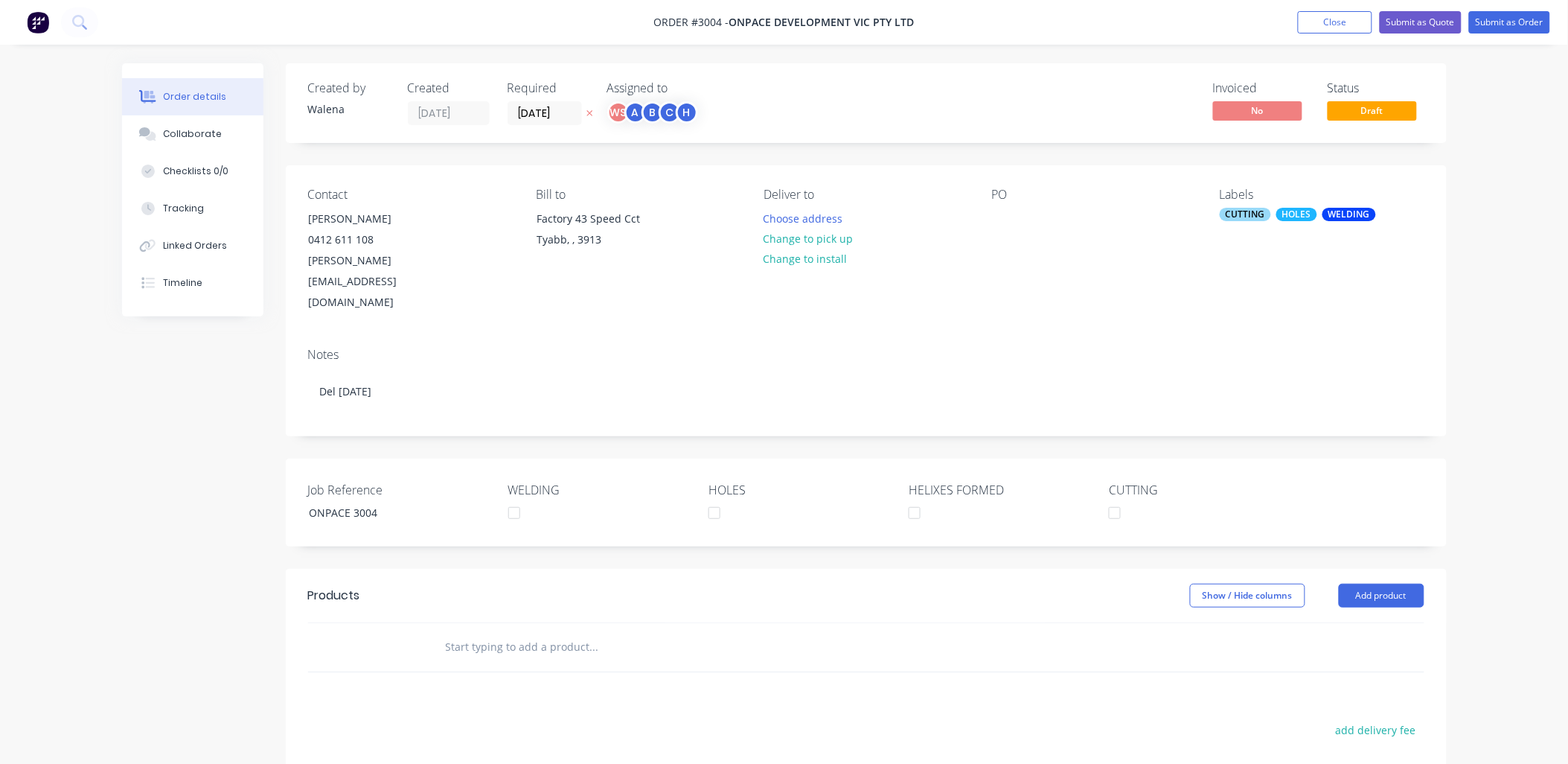
click at [1278, 348] on div "Notes" at bounding box center [866, 355] width 1116 height 14
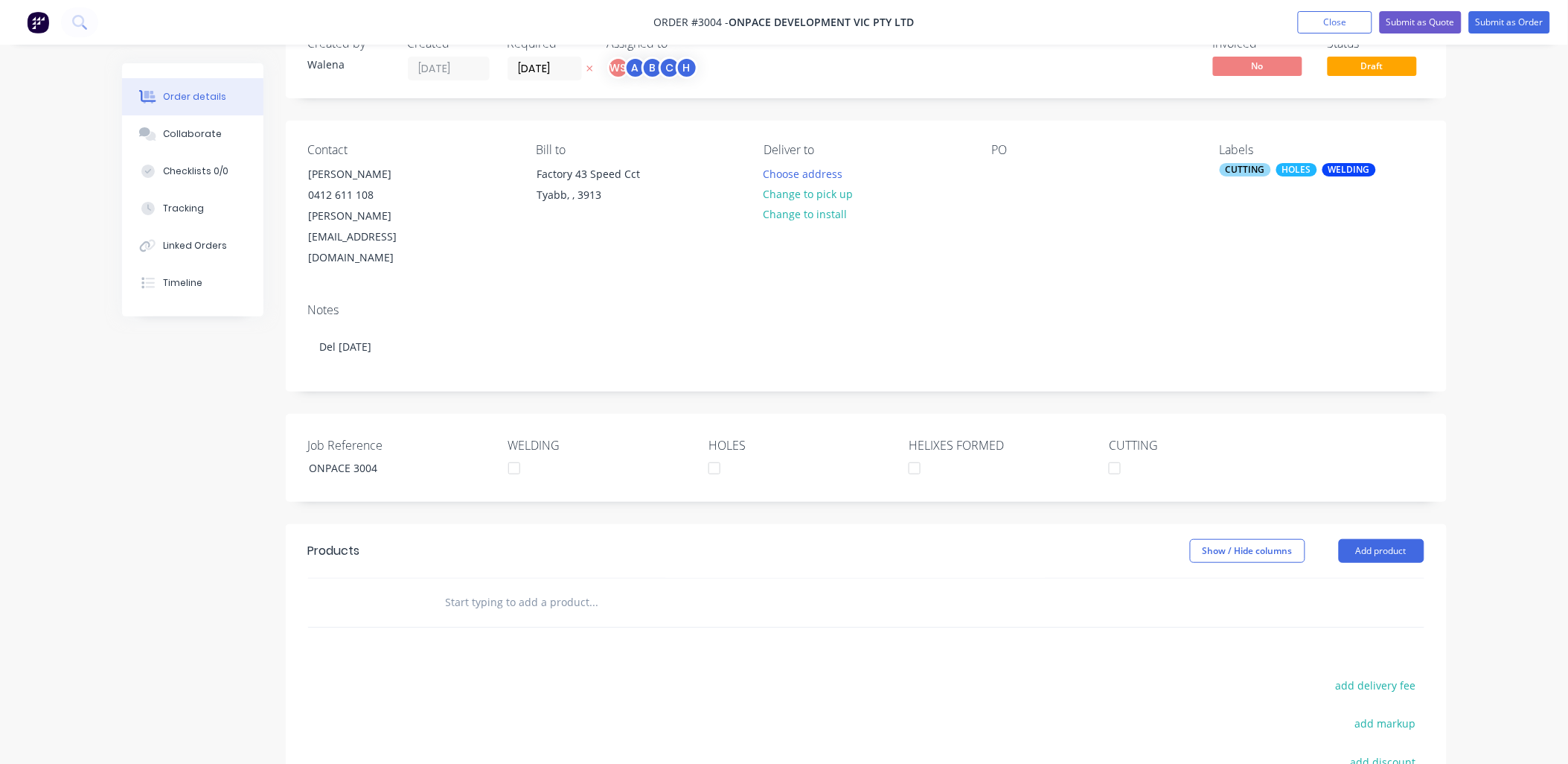
scroll to position [110, 0]
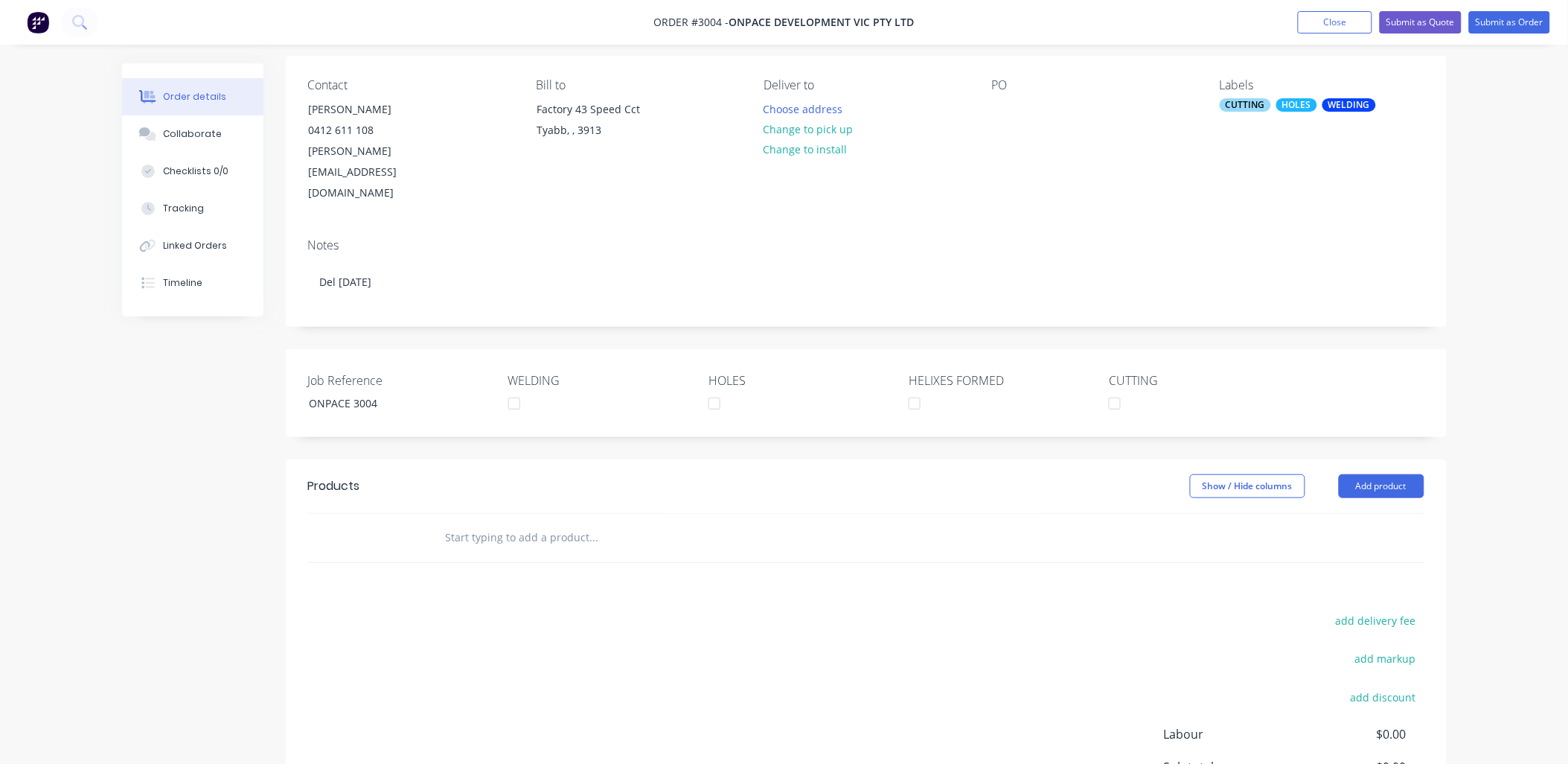
click at [498, 523] on input "text" at bounding box center [593, 537] width 297 height 30
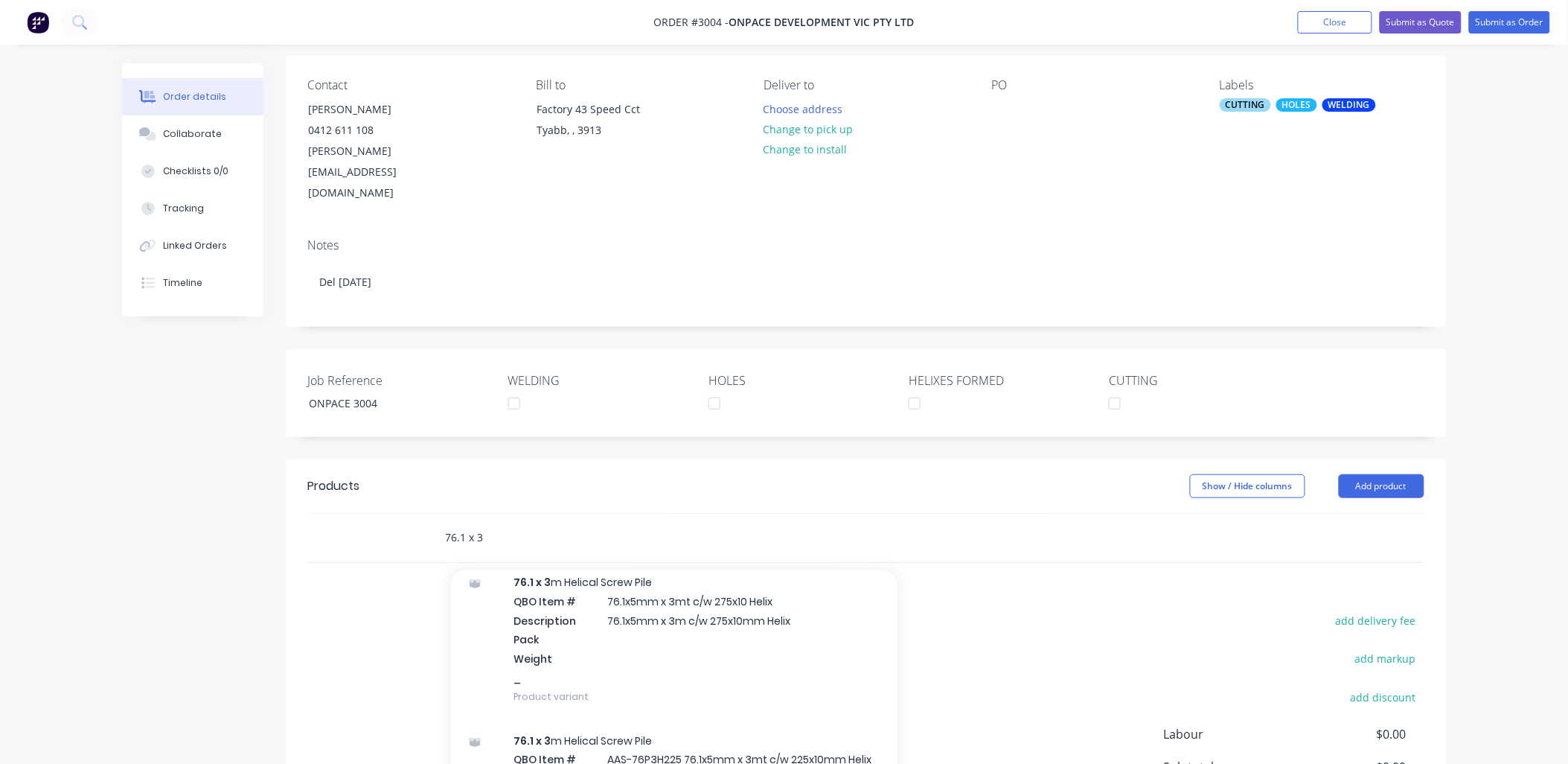
scroll to position [552, 0]
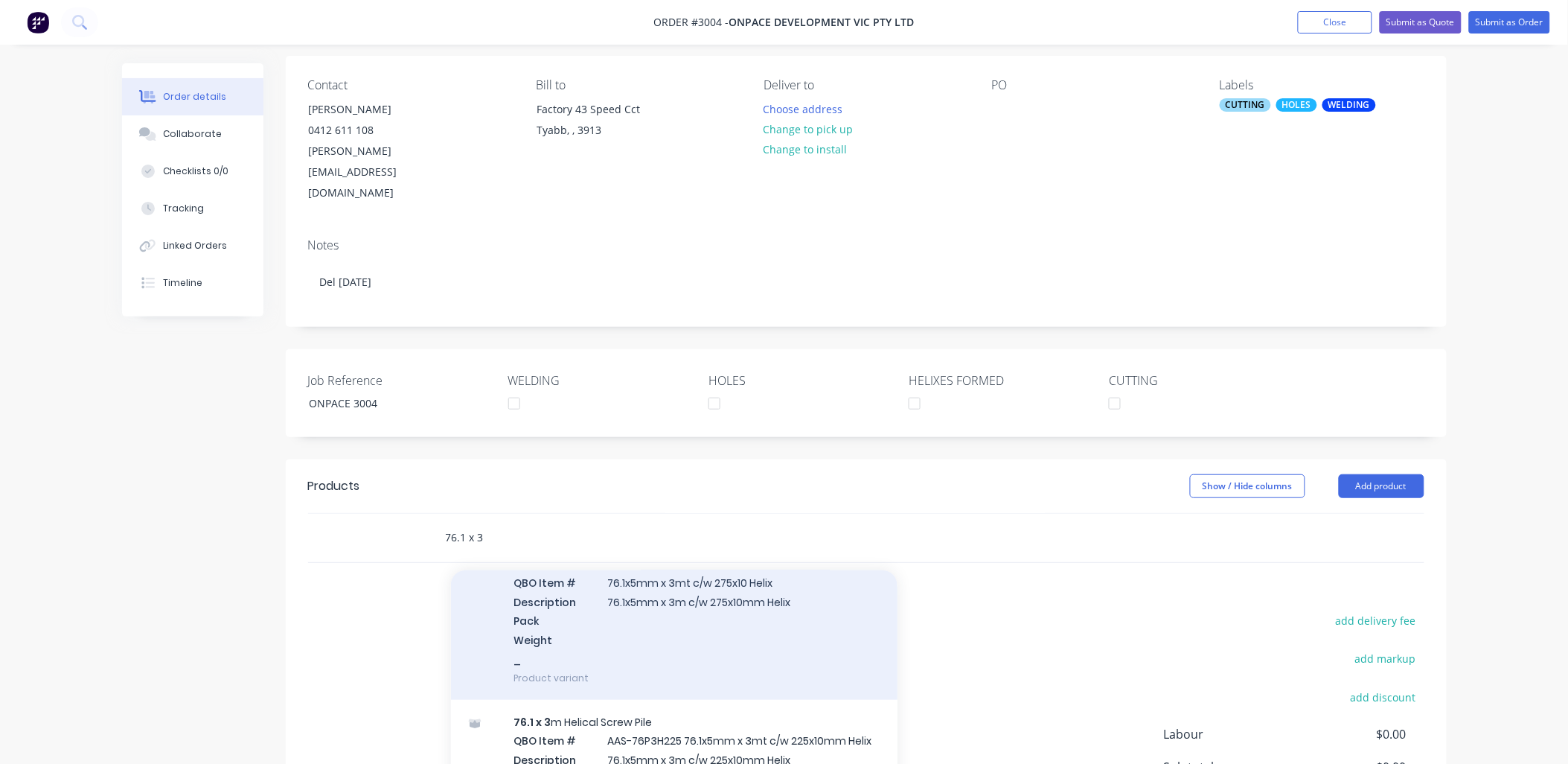
type input "76.1 x 3"
click at [705, 561] on div "76.1 x 3 m Helical Screw Pile QBO Item # 76.1x5mm x 3mt c/w 275x10 Helix Descri…" at bounding box center [674, 620] width 447 height 158
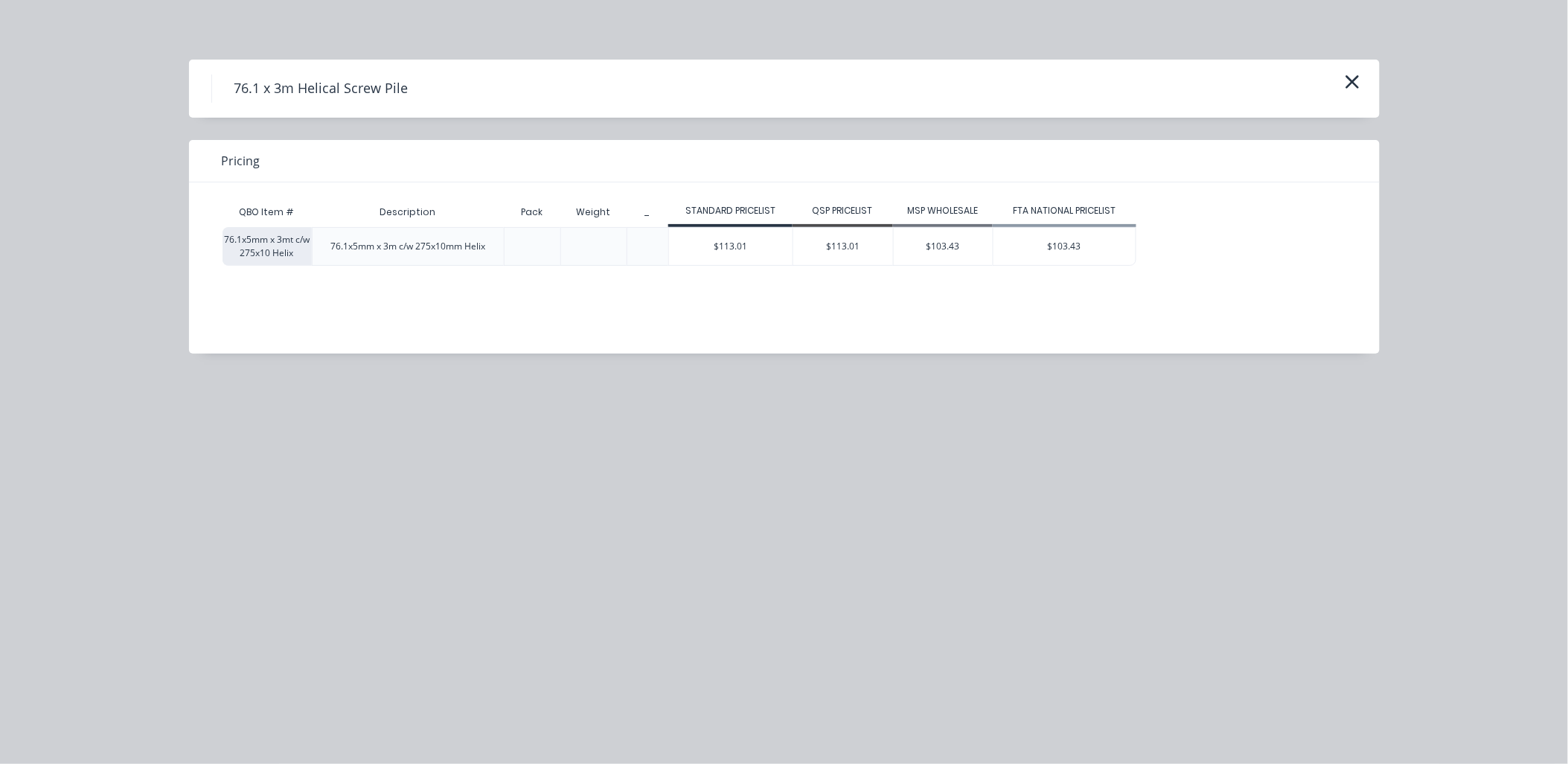
click at [530, 249] on div at bounding box center [532, 246] width 24 height 24
click at [736, 244] on div "$113.01" at bounding box center [730, 246] width 123 height 37
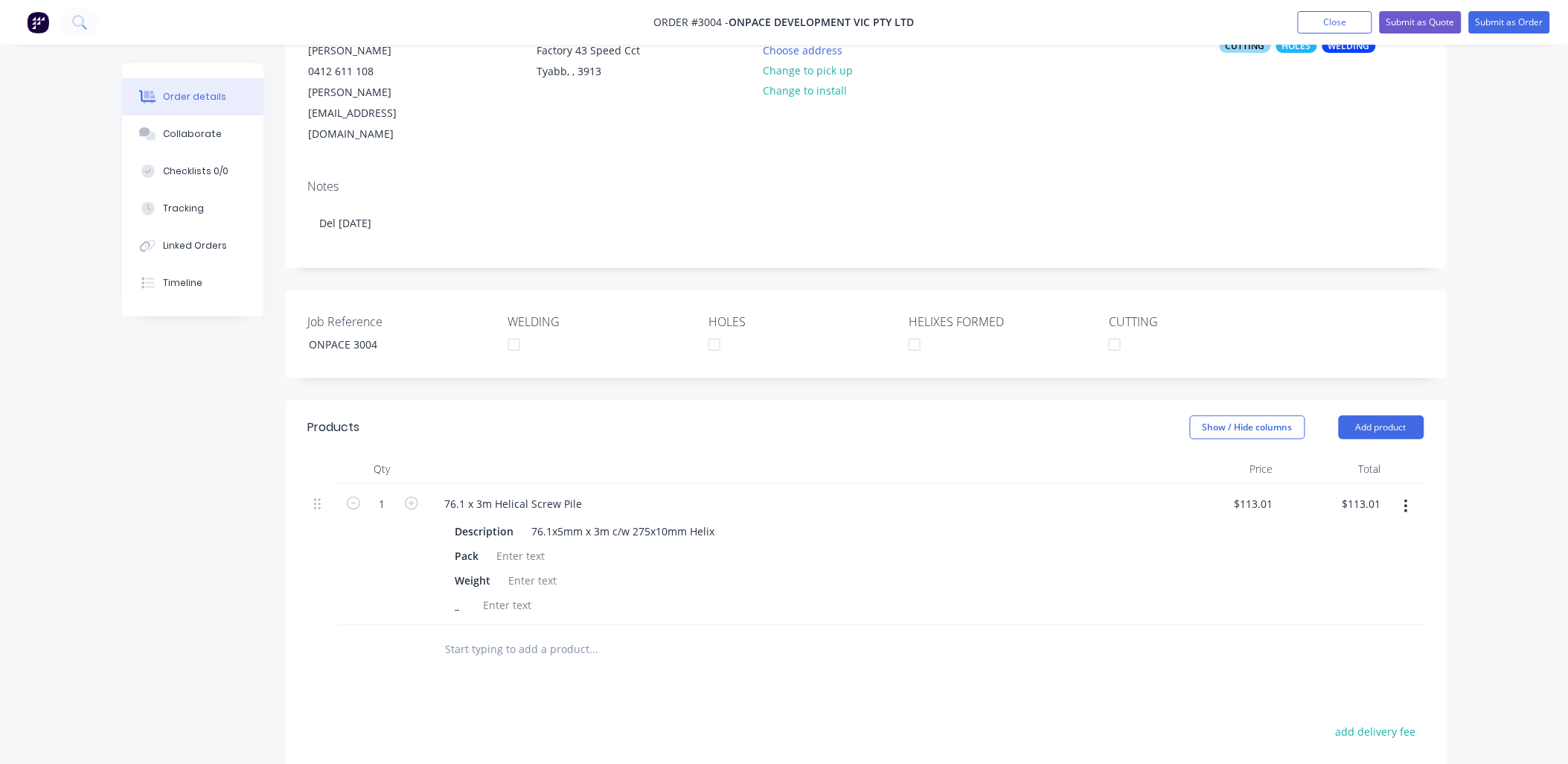
scroll to position [221, 0]
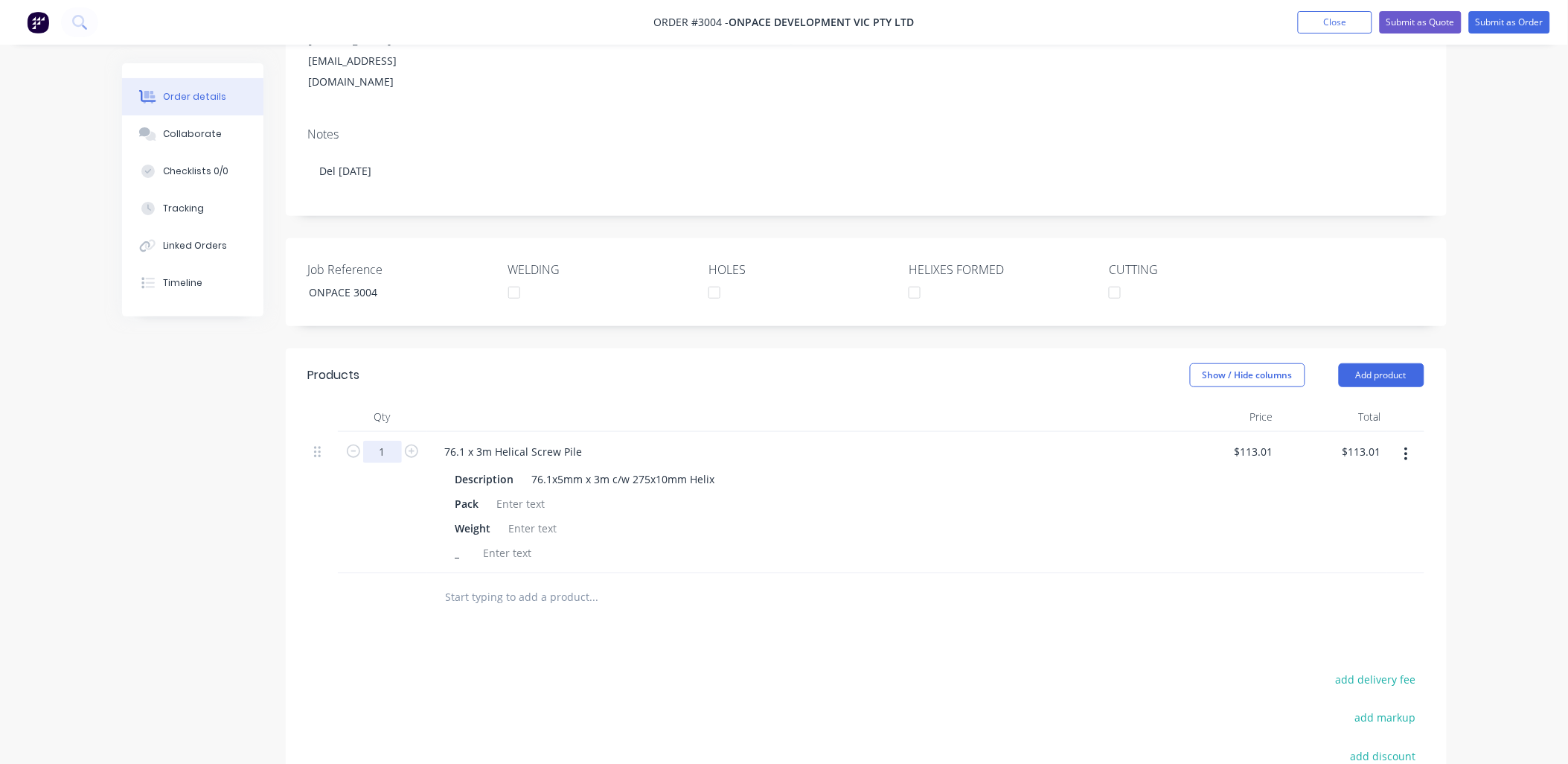
click at [393, 441] on input "1" at bounding box center [382, 451] width 39 height 22
type input "1400"
type input "$158,214.00"
click at [825, 517] on div "Weight" at bounding box center [797, 528] width 694 height 21
click at [517, 493] on div at bounding box center [521, 504] width 60 height 21
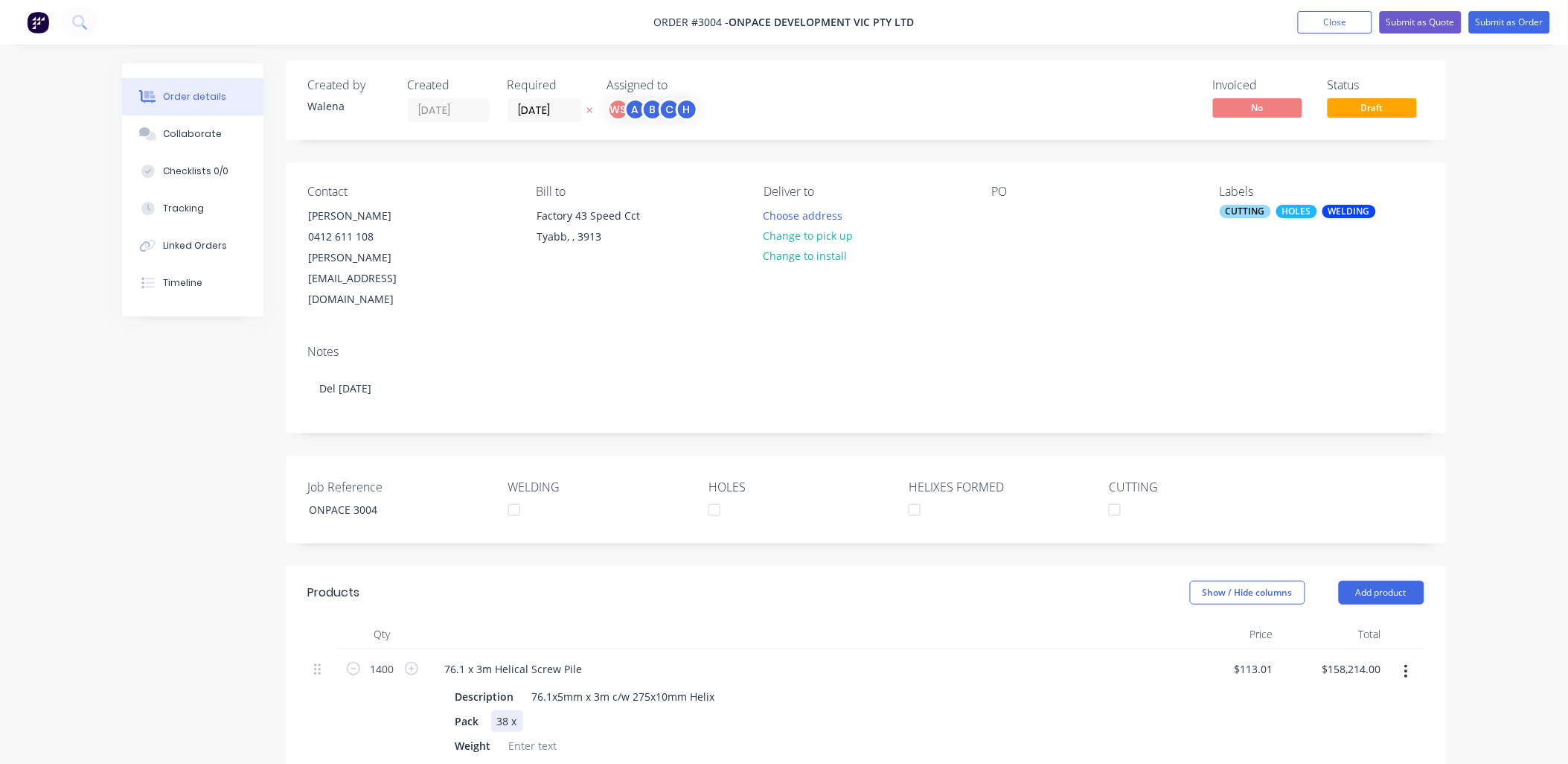
scroll to position [0, 0]
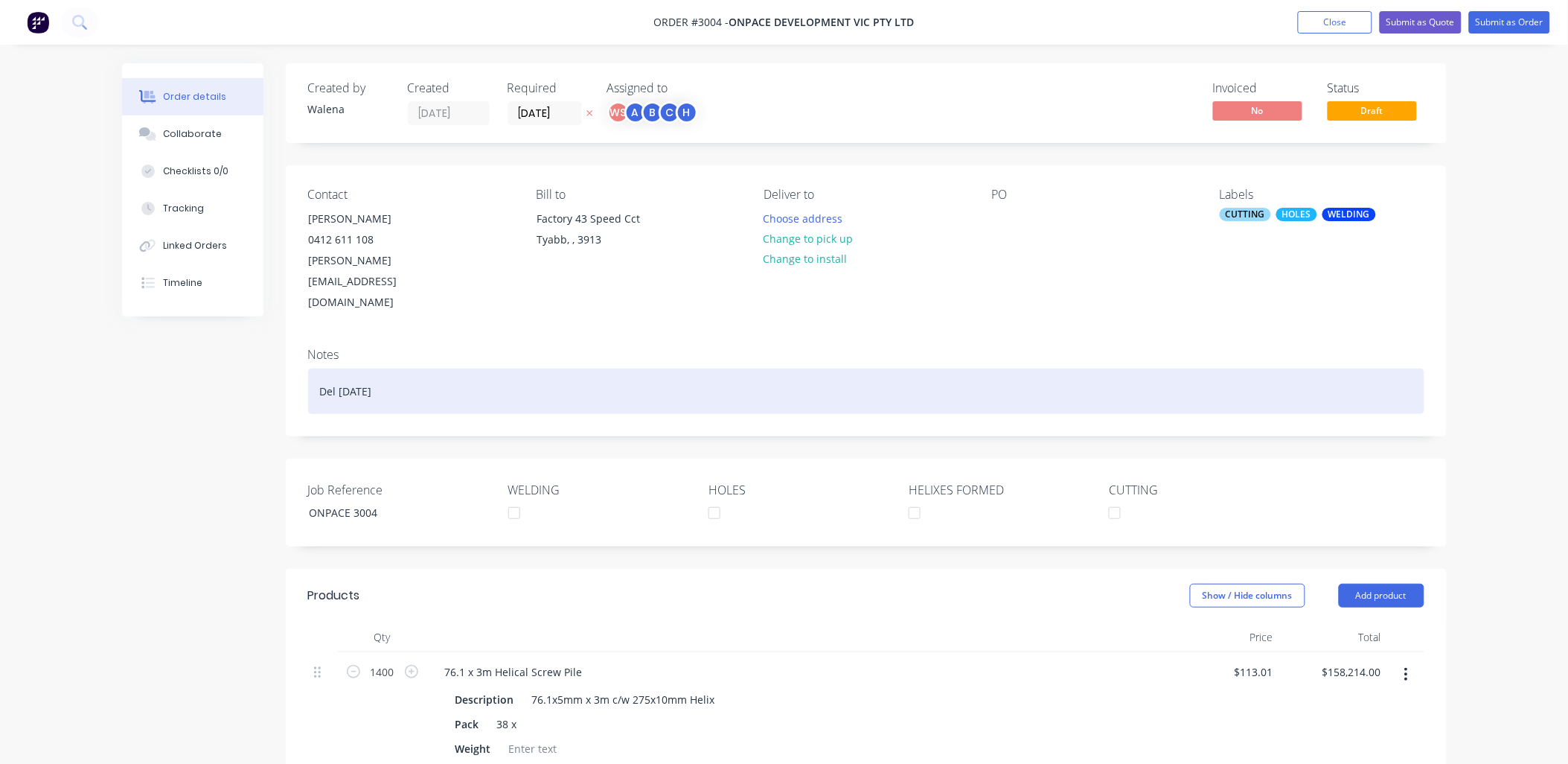
click at [394, 368] on div "Del [DATE]" at bounding box center [866, 391] width 1116 height 46
click at [340, 368] on div "Del [DATE]" at bounding box center [866, 391] width 1116 height 46
click at [583, 368] on div "Del 1st Load first week of [DATE]" at bounding box center [866, 391] width 1116 height 46
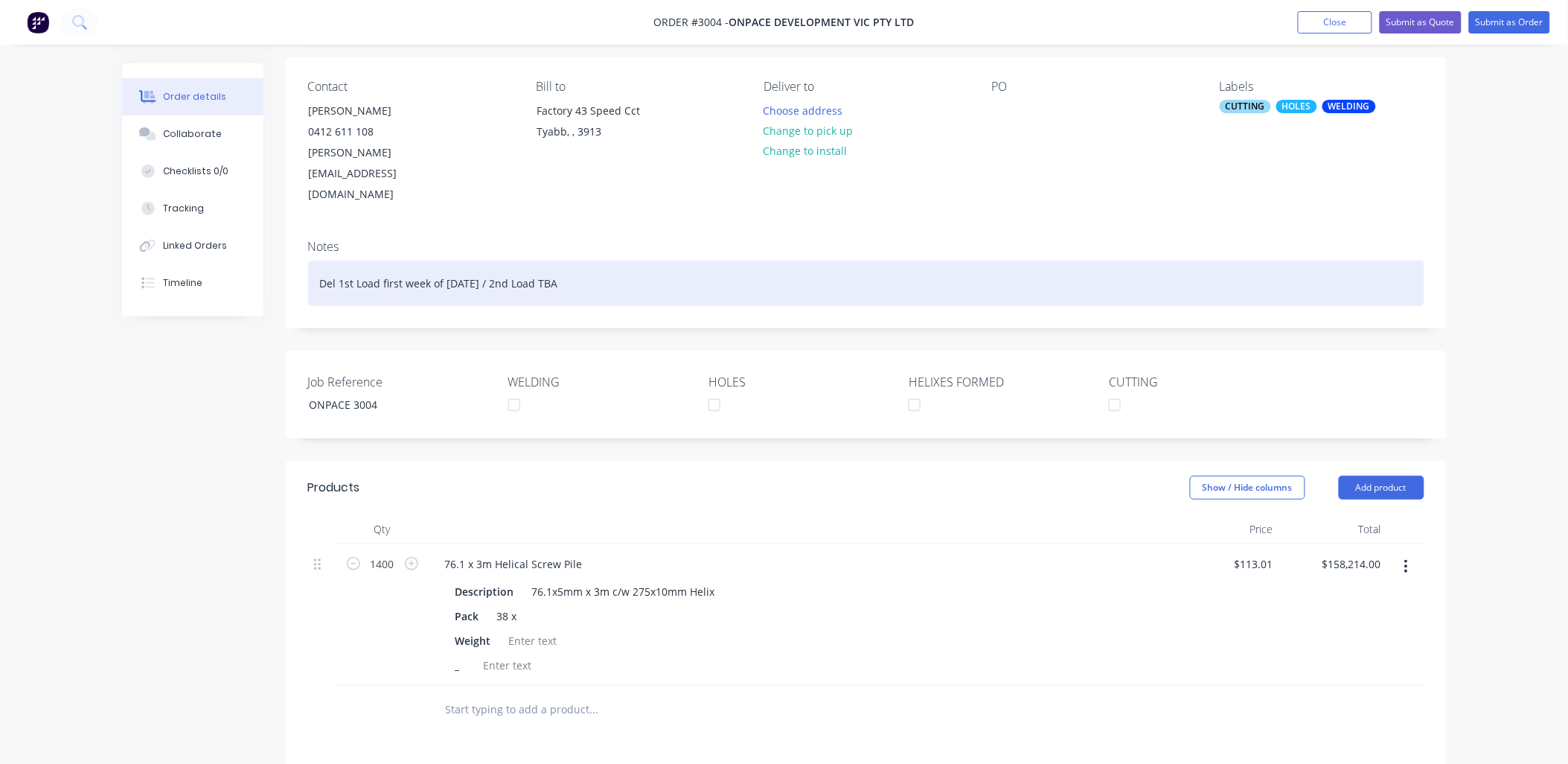
scroll to position [221, 0]
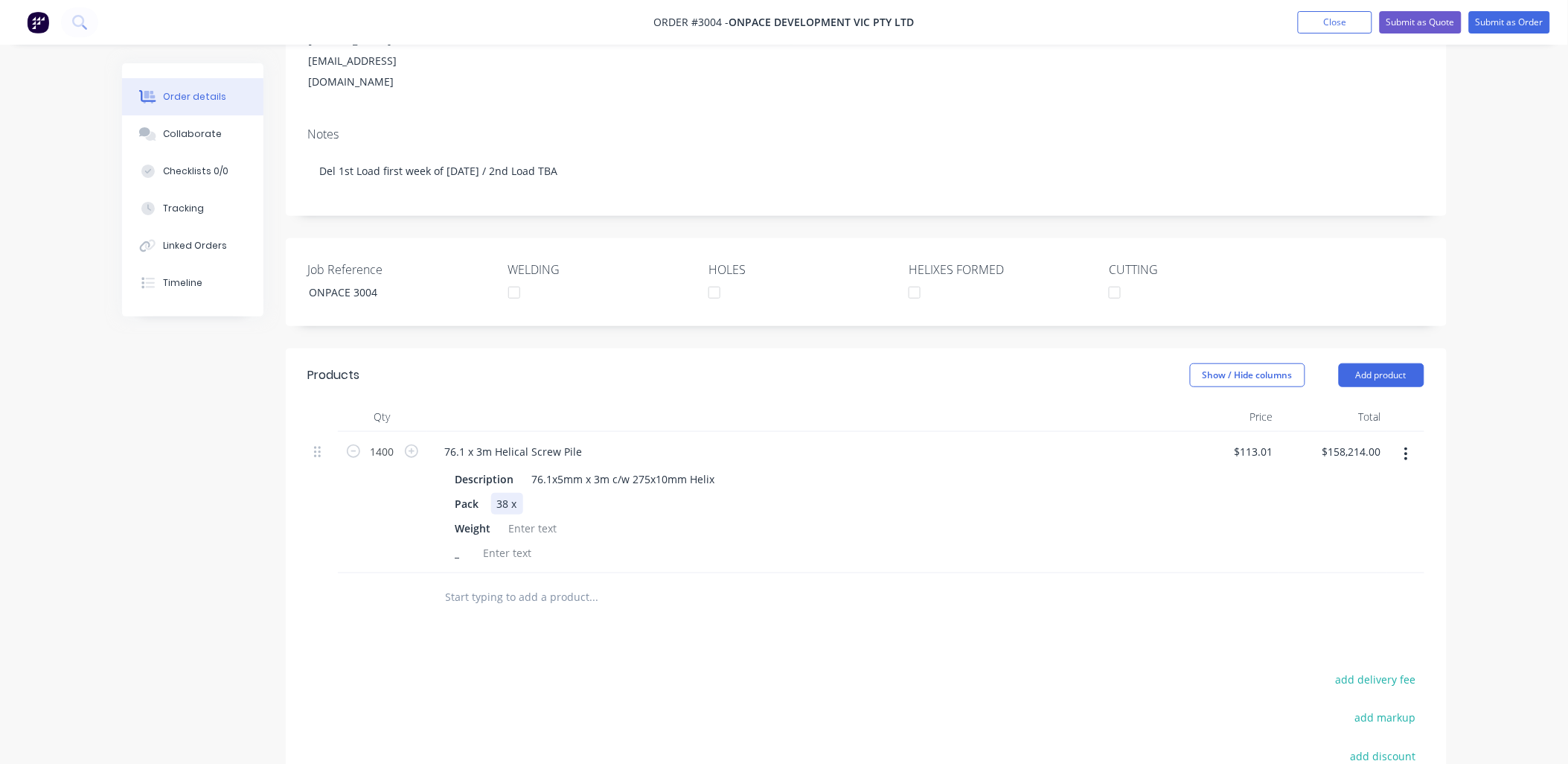
click at [520, 493] on div "38 x" at bounding box center [507, 504] width 32 height 21
click at [686, 517] on div "Weight" at bounding box center [797, 528] width 694 height 21
click at [512, 493] on div "38 x 36 / 1x 32" at bounding box center [533, 504] width 83 height 21
drag, startPoint x: 564, startPoint y: 465, endPoint x: 552, endPoint y: 462, distance: 12.4
click at [552, 493] on div "38x 36 / 1x 32" at bounding box center [531, 504] width 80 height 21
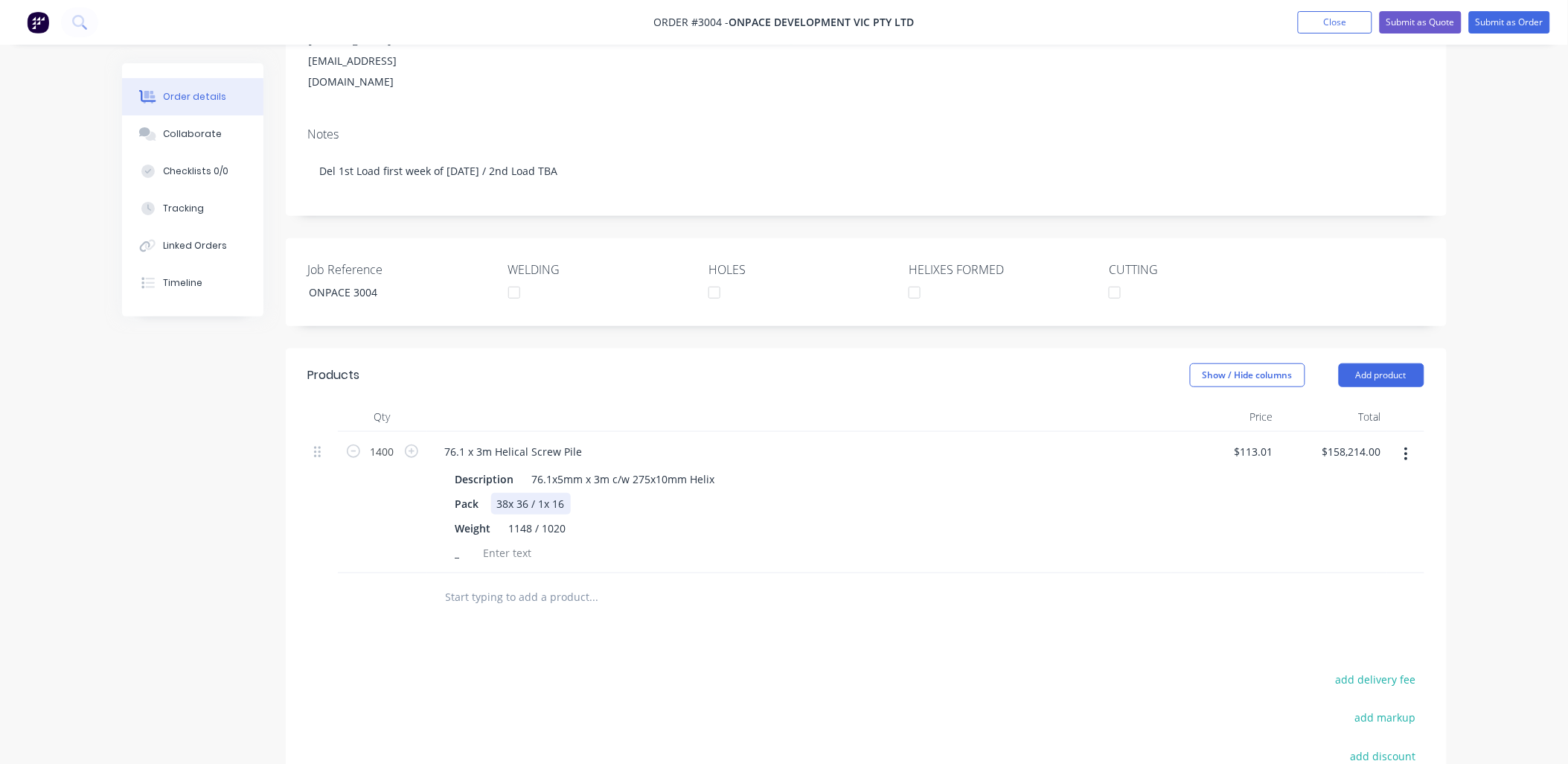
click at [545, 493] on div "38x 36 / 1x 16" at bounding box center [531, 504] width 80 height 21
drag, startPoint x: 566, startPoint y: 487, endPoint x: 564, endPoint y: 471, distance: 16.1
click at [556, 517] on div "1148 / 1020" at bounding box center [537, 528] width 69 height 21
click at [558, 517] on div "1148 / 102510 / 510" at bounding box center [557, 528] width 109 height 21
click at [590, 517] on div "1148 / 510 / 510" at bounding box center [548, 528] width 91 height 21
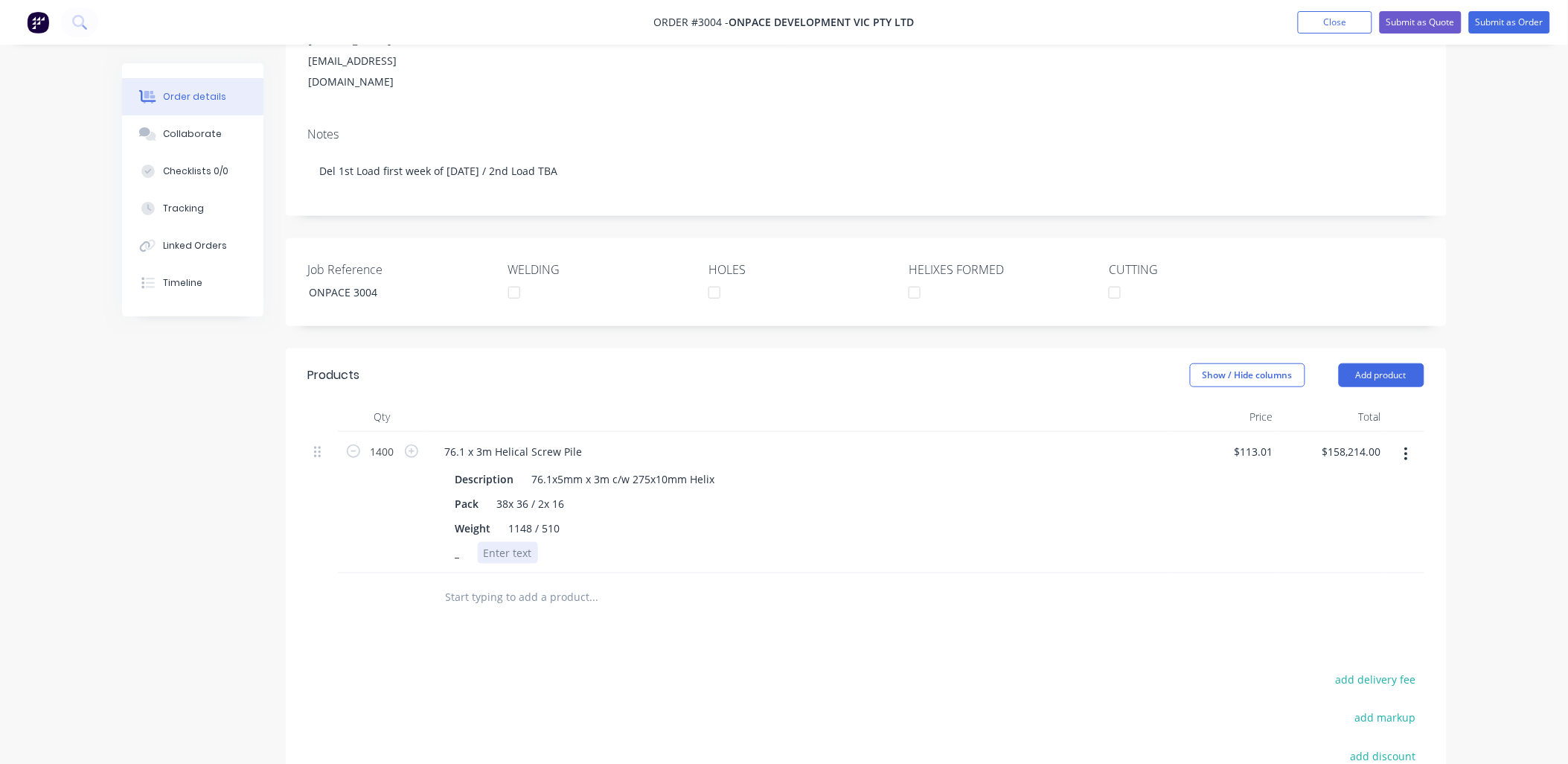
click at [518, 542] on div at bounding box center [507, 552] width 60 height 21
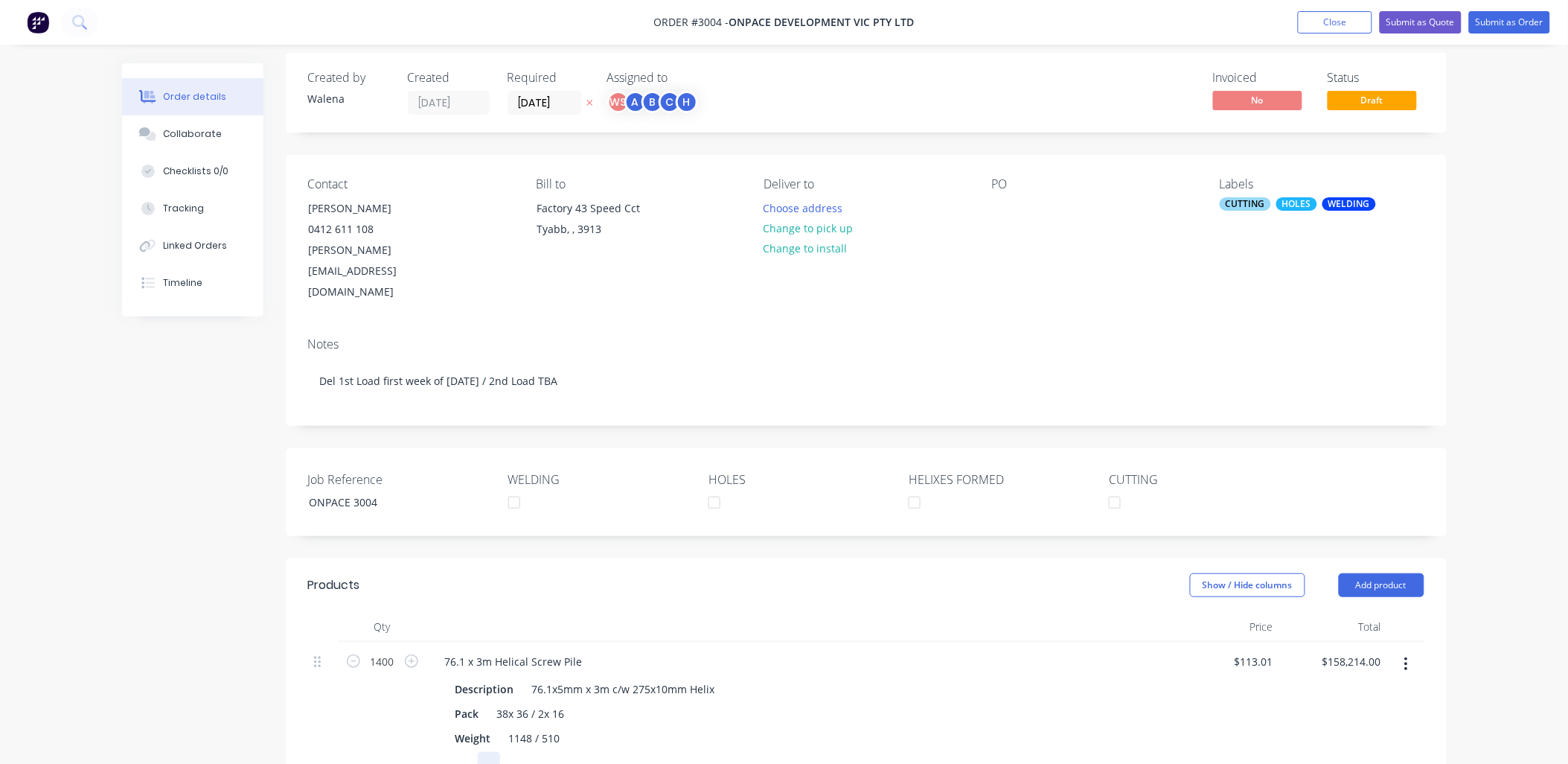
scroll to position [0, 0]
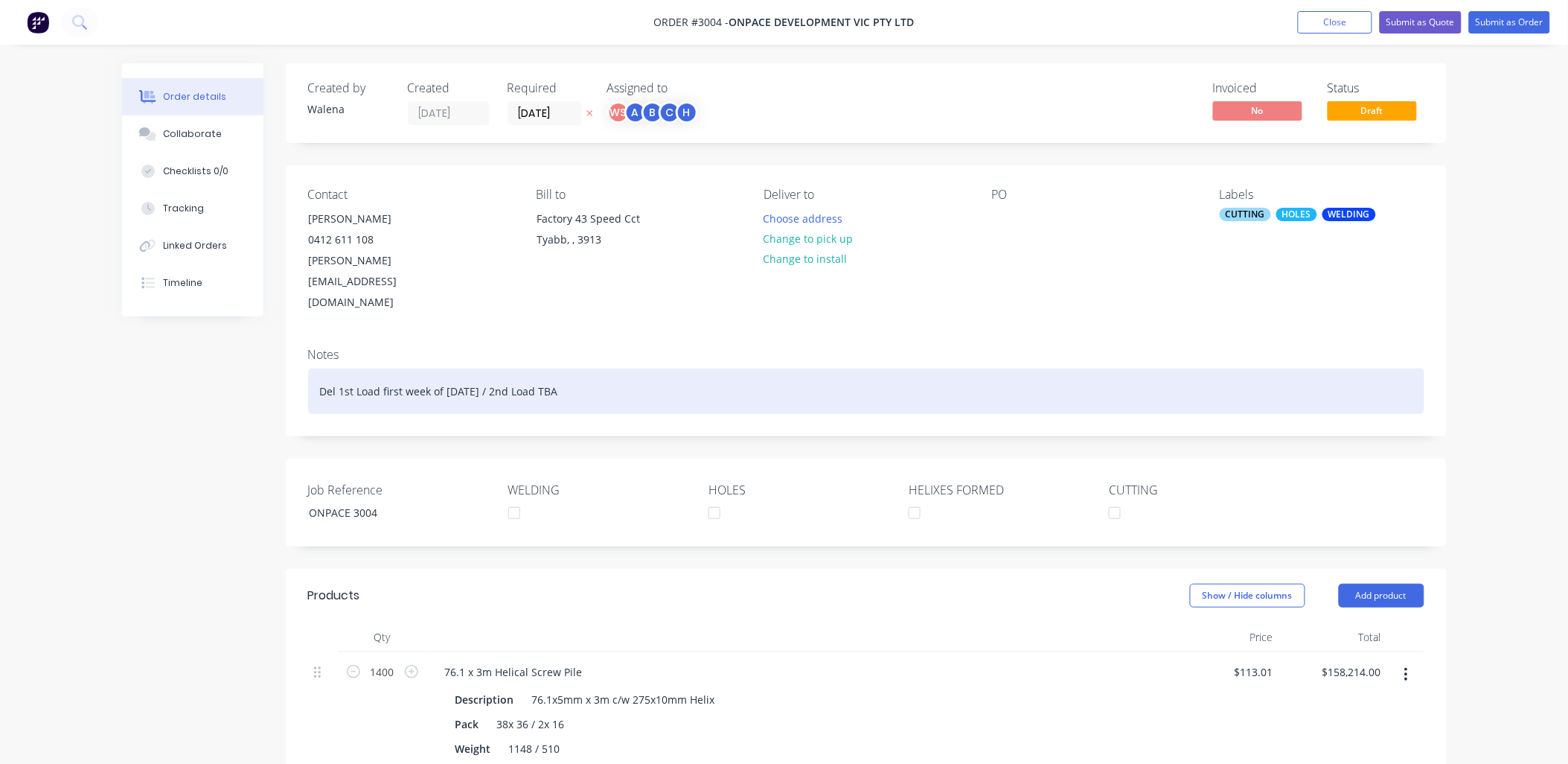
click at [320, 368] on div "Del 1st Load first week of [DATE] / 2nd Load TBA" at bounding box center [866, 391] width 1116 height 46
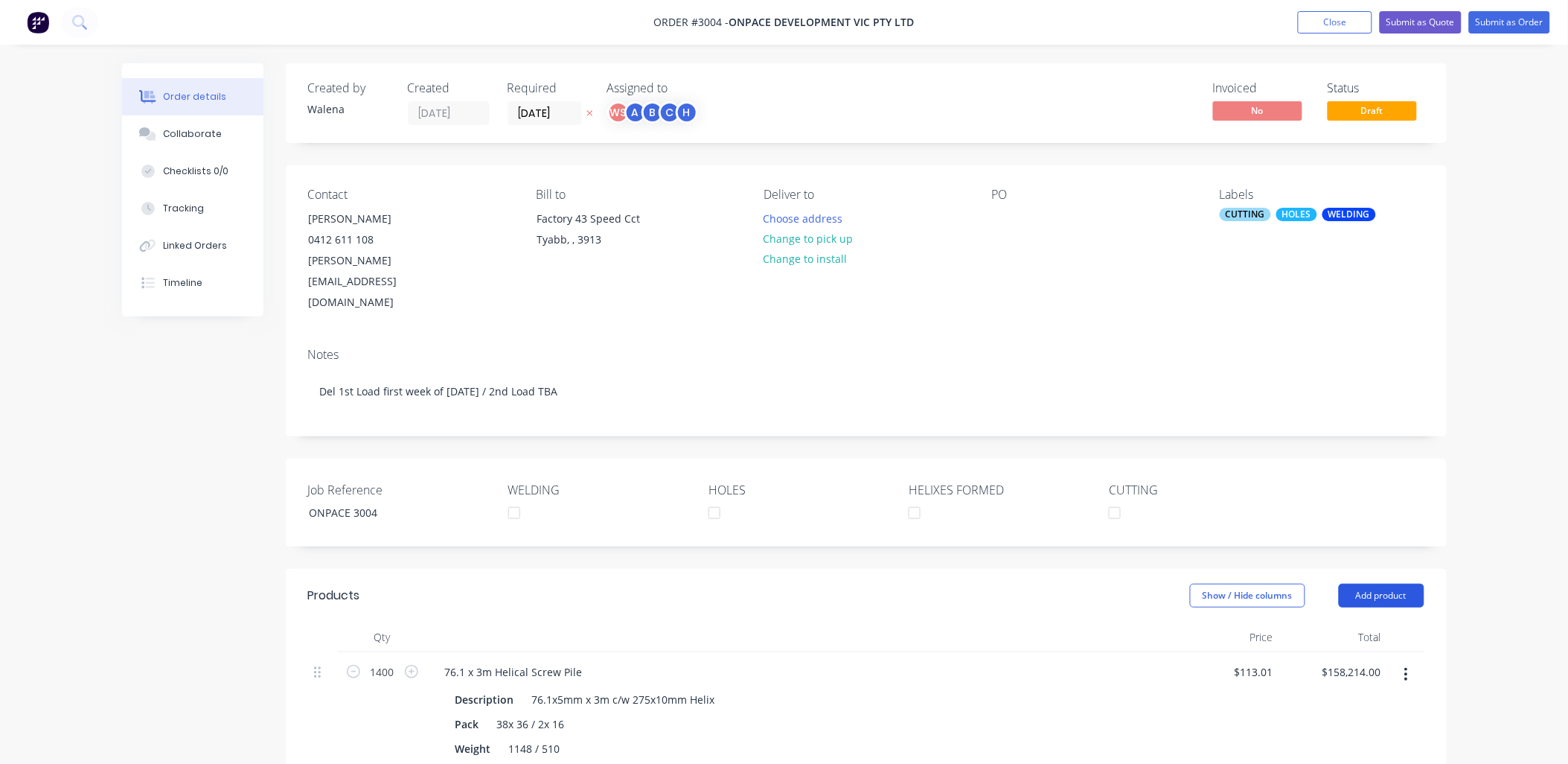
click at [1394, 584] on button "Add product" at bounding box center [1382, 595] width 85 height 24
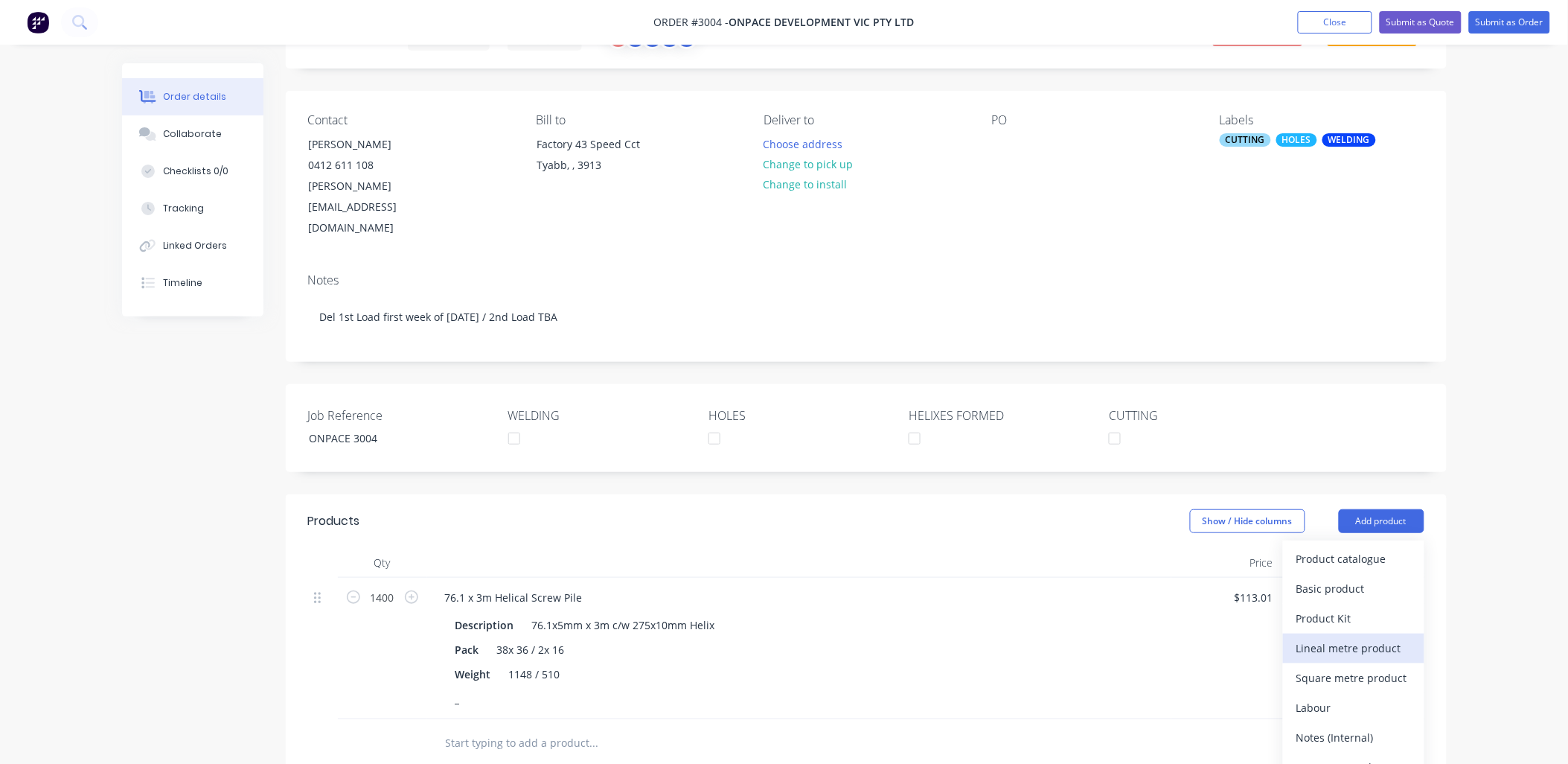
scroll to position [110, 0]
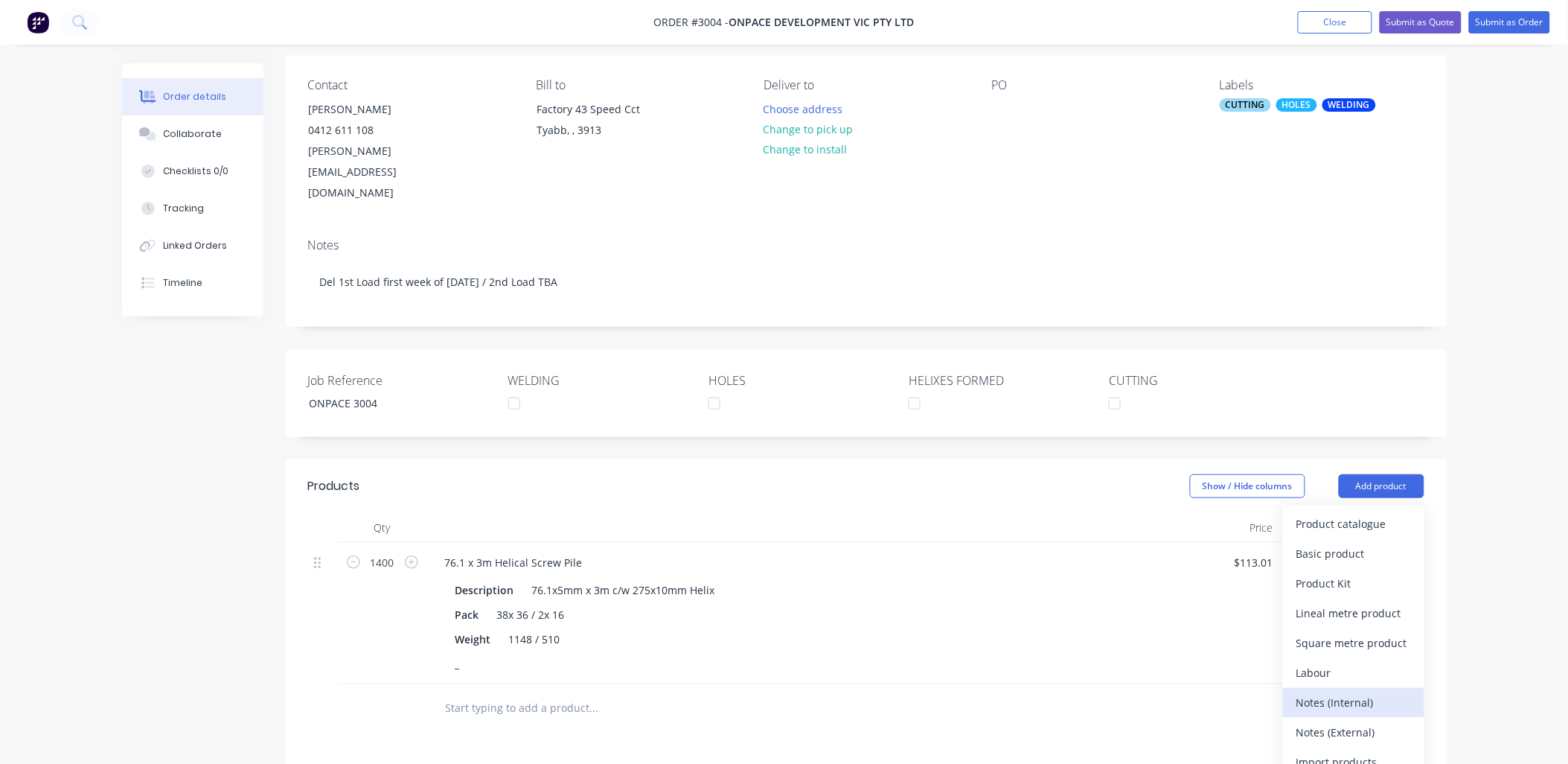
click at [1366, 692] on div "Notes (Internal)" at bounding box center [1353, 702] width 115 height 21
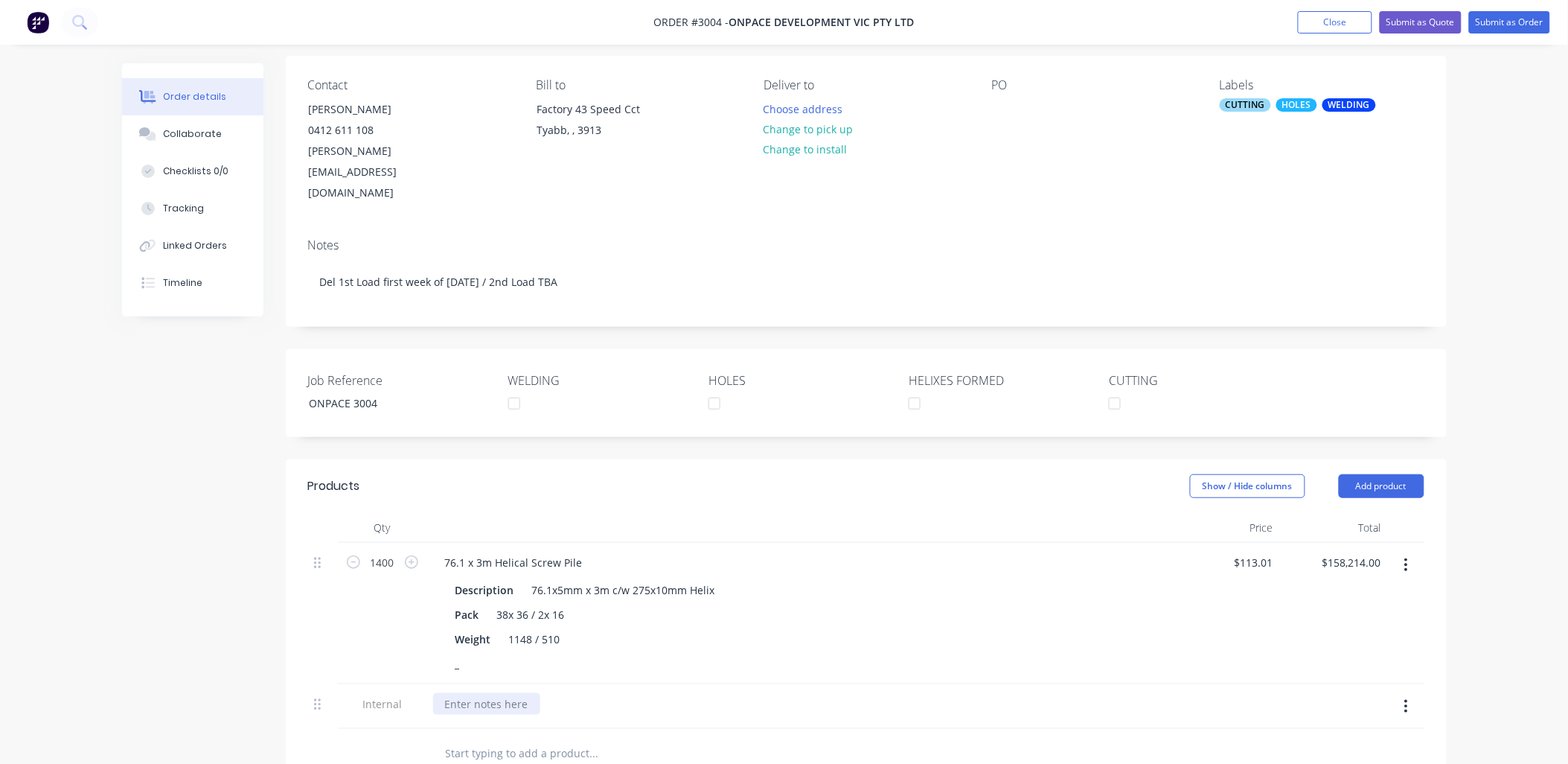
click at [462, 693] on div at bounding box center [486, 704] width 107 height 21
click at [613, 693] on div "Shipping TWO Loads both with 19x 36 & 1x 16" at bounding box center [559, 704] width 253 height 21
click at [701, 693] on div "Shipping TWO Loads both with 19x Packs of 36 & 1x 16" at bounding box center [580, 704] width 295 height 21
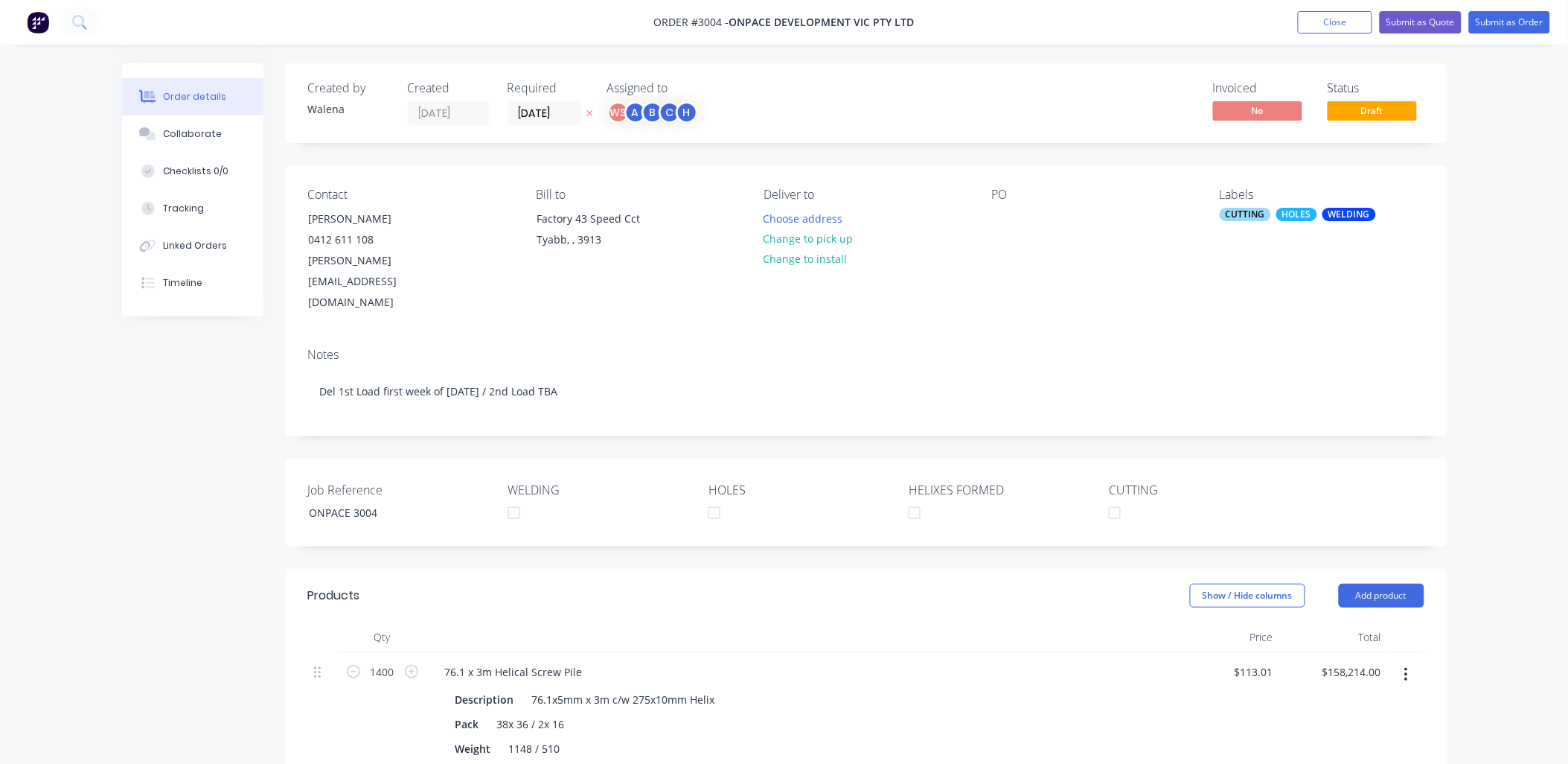
click at [1007, 199] on div "PO" at bounding box center [1094, 195] width 204 height 14
click at [998, 217] on div at bounding box center [1003, 218] width 24 height 21
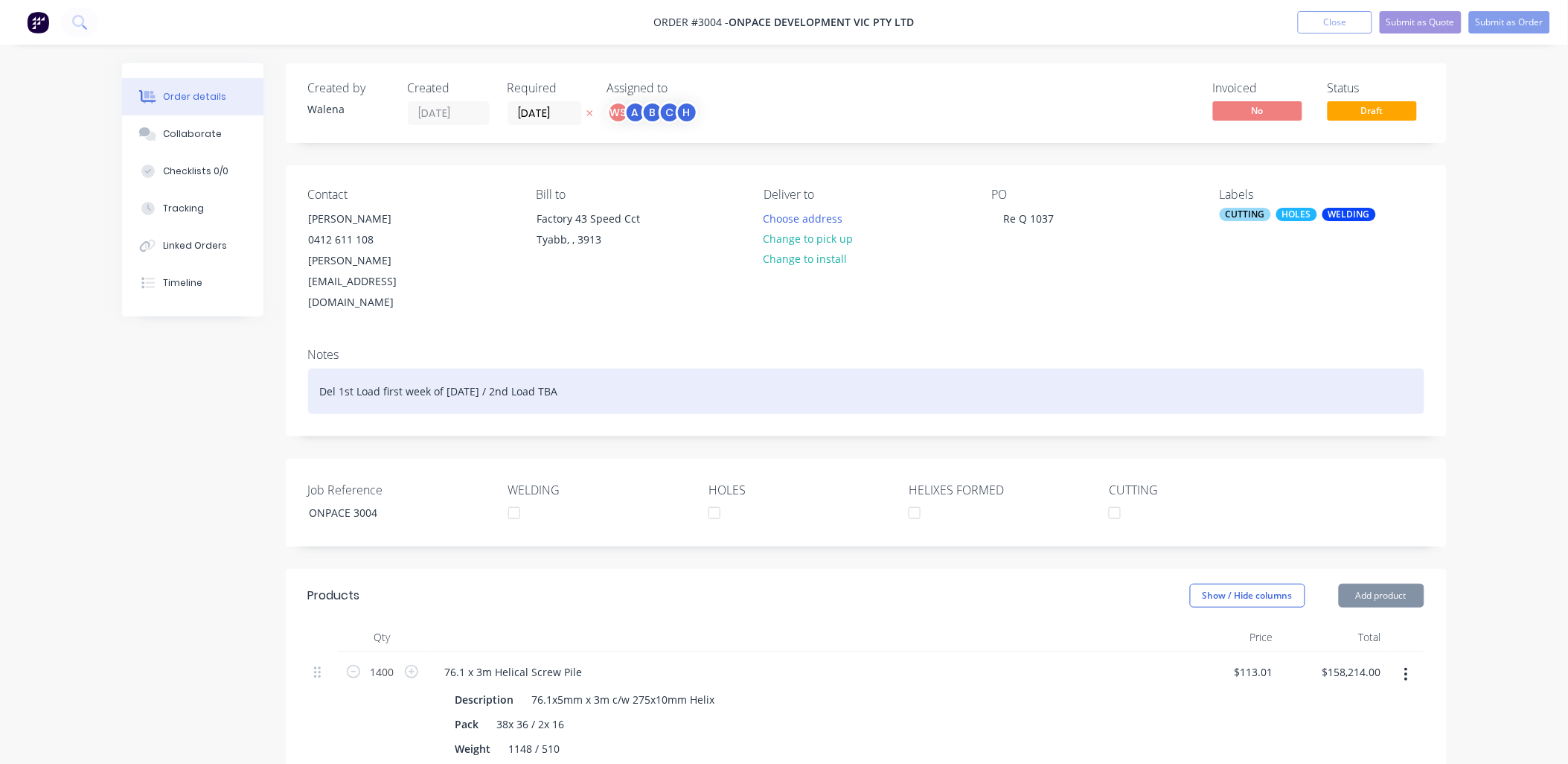
drag, startPoint x: 1020, startPoint y: 367, endPoint x: 1020, endPoint y: 358, distance: 9.0
click at [1020, 368] on div "Del 1st Load first week of [DATE] / 2nd Load TBA" at bounding box center [866, 391] width 1116 height 46
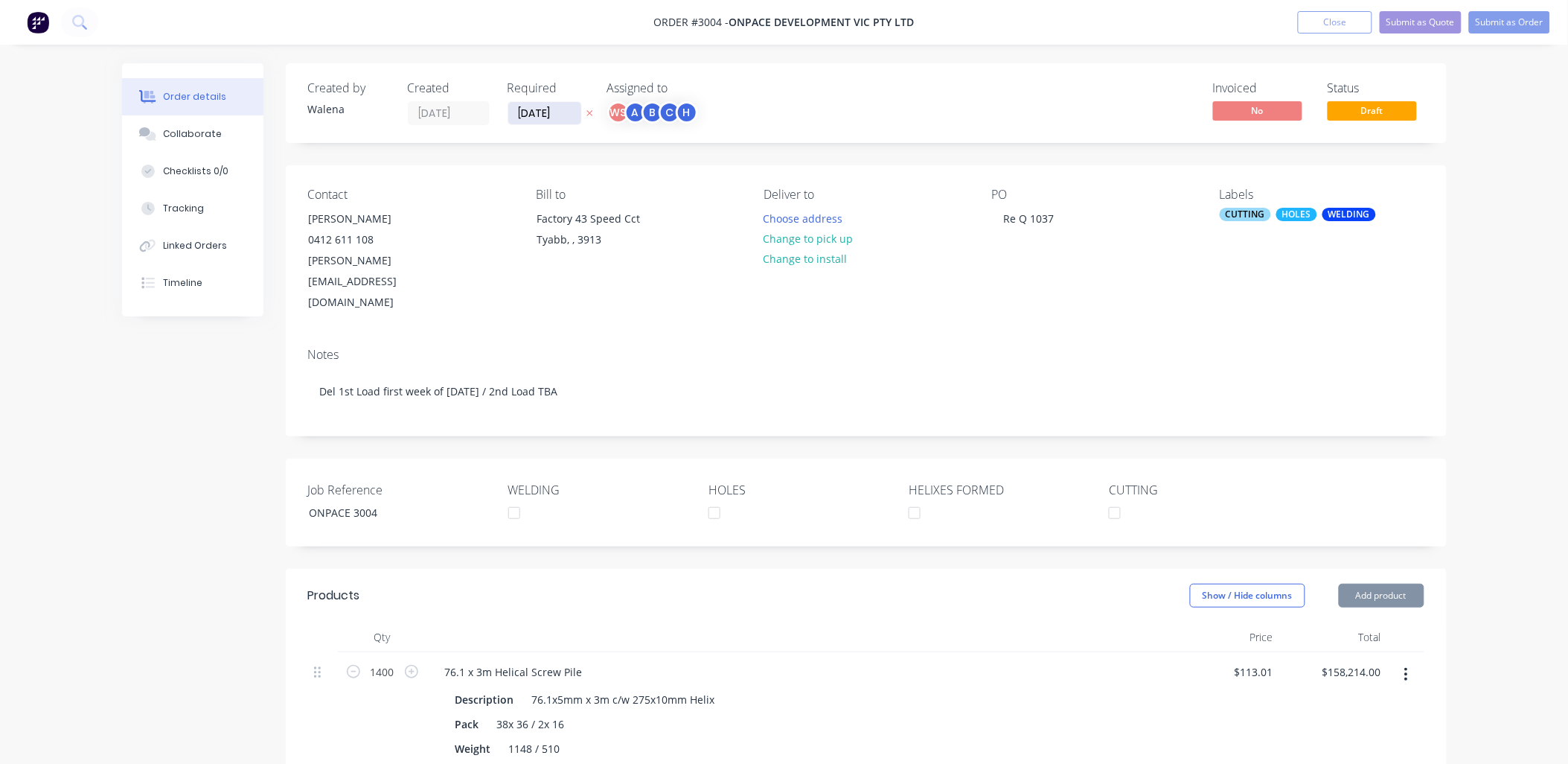
click at [573, 113] on input "[DATE]" at bounding box center [545, 113] width 73 height 22
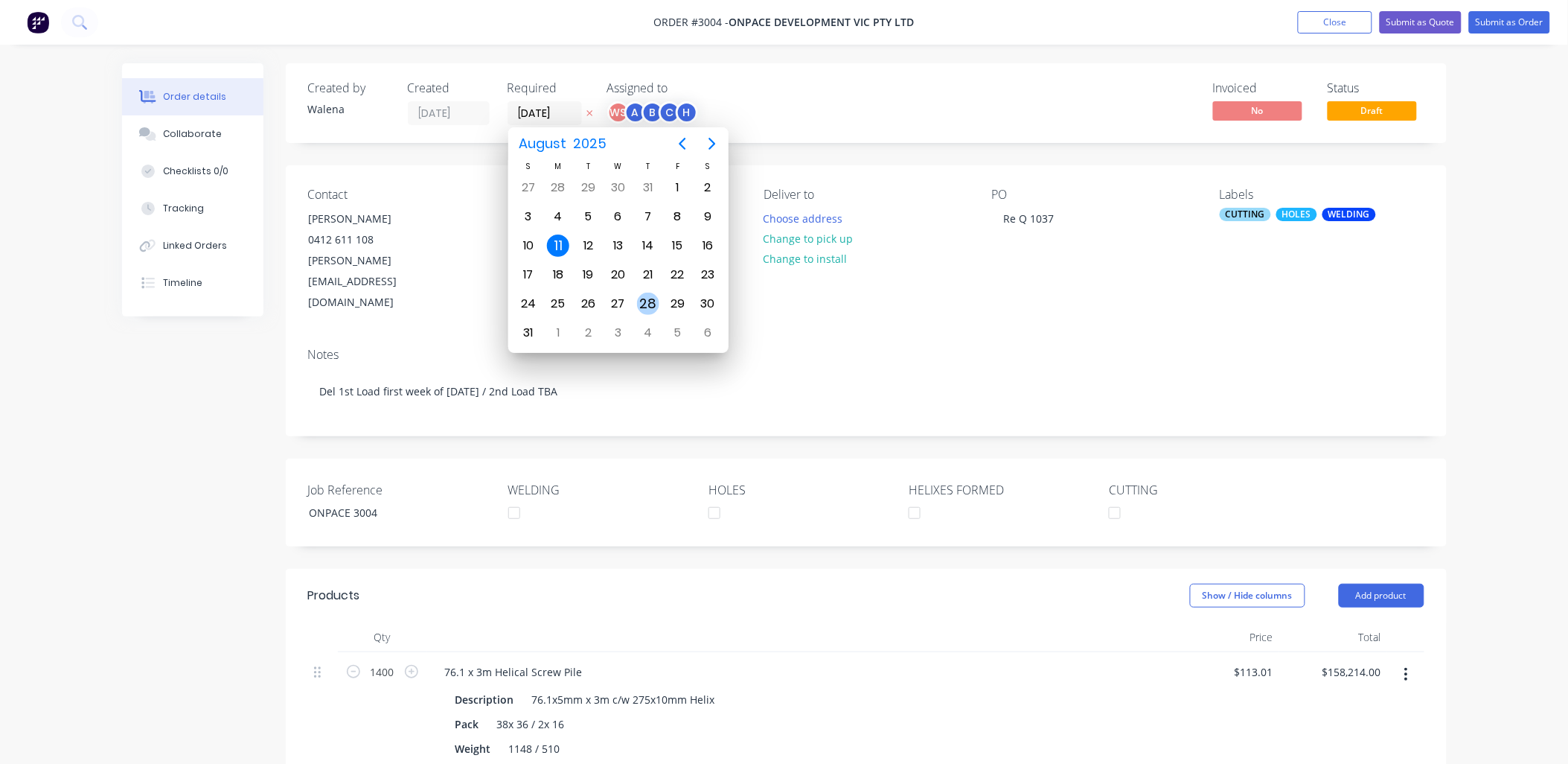
click at [651, 301] on div "28" at bounding box center [647, 303] width 22 height 22
type input "[DATE]"
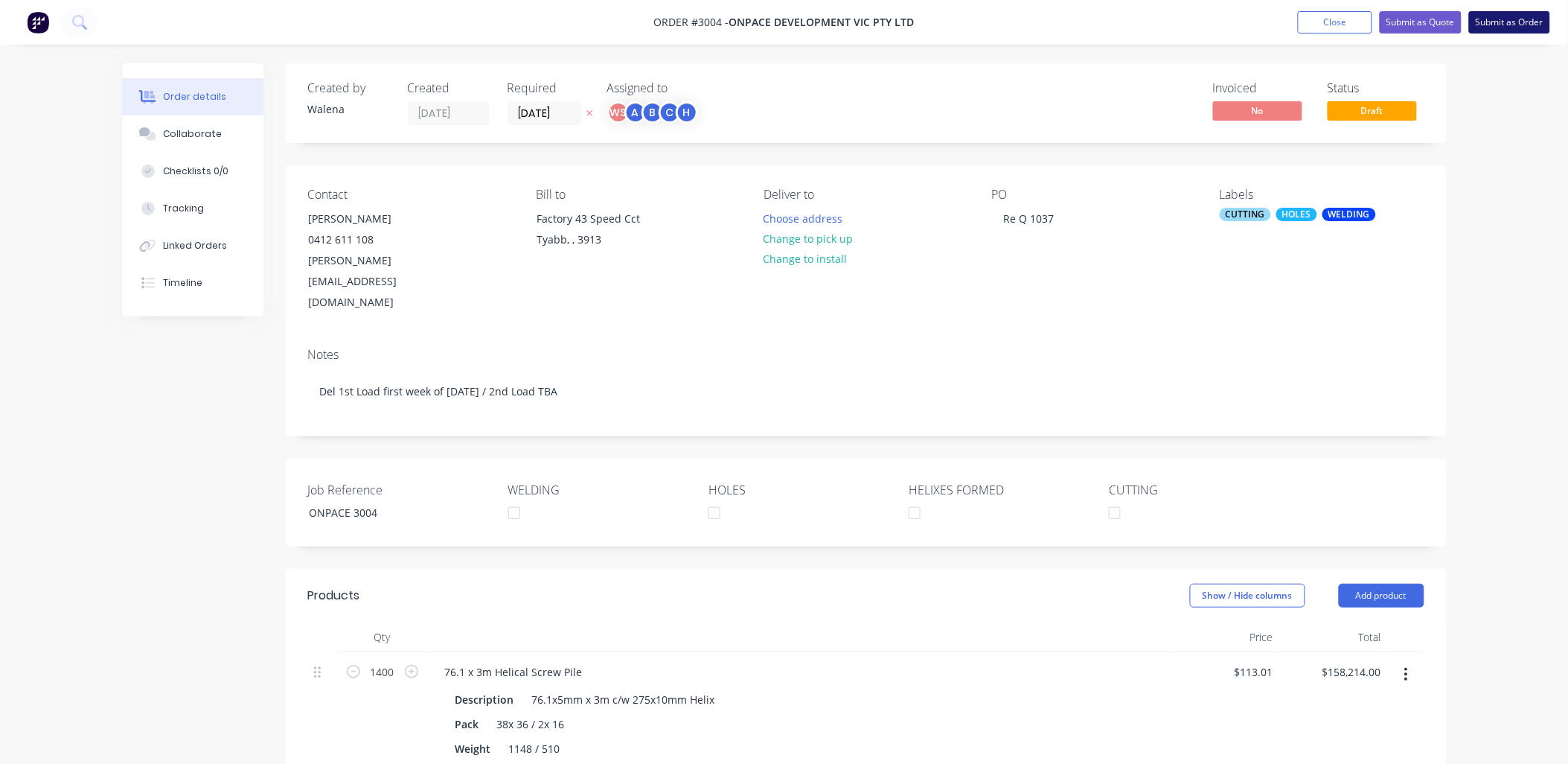
click at [1503, 23] on button "Submit as Order" at bounding box center [1509, 22] width 81 height 22
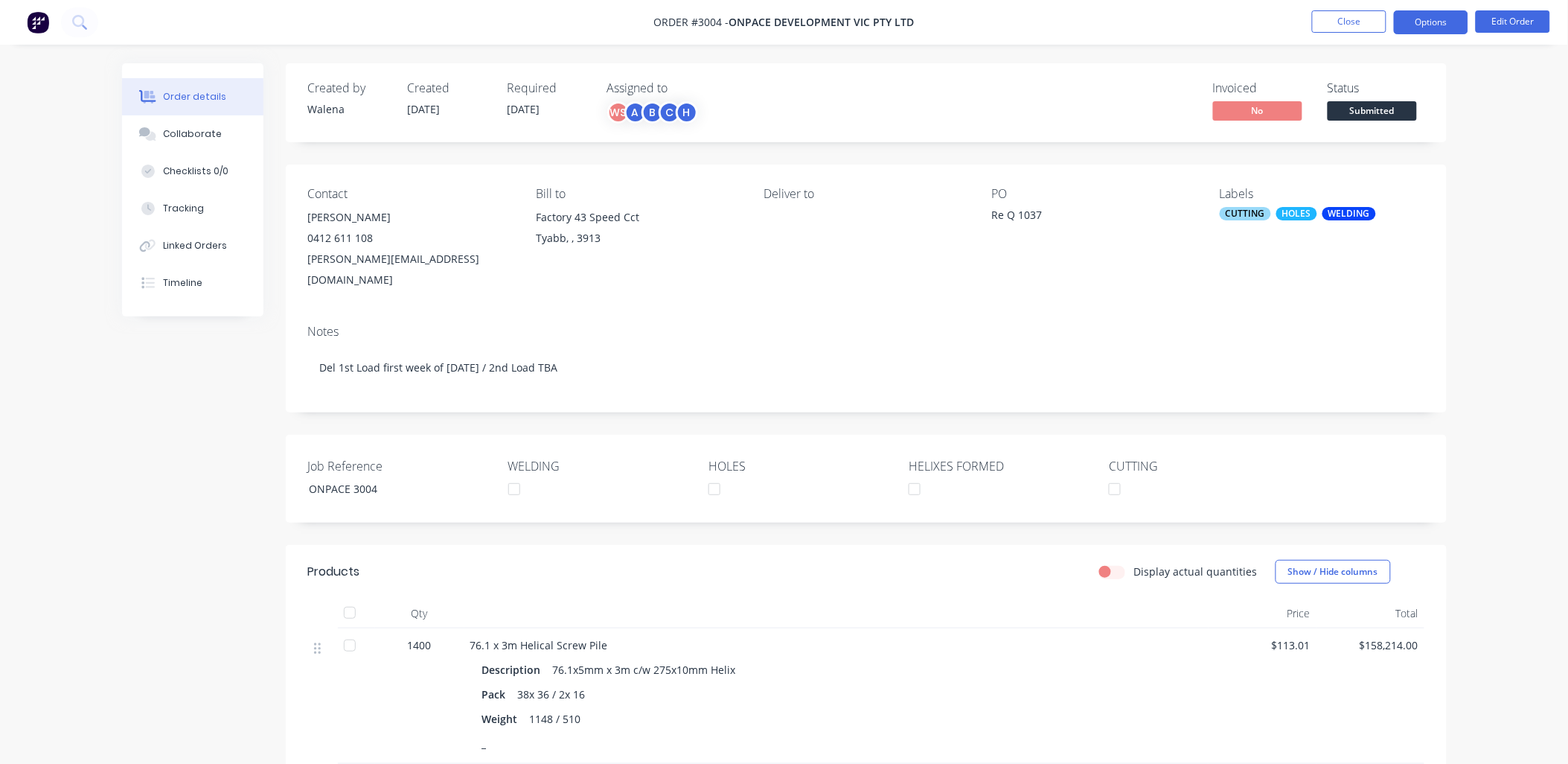
click at [1421, 18] on button "Options" at bounding box center [1431, 22] width 75 height 24
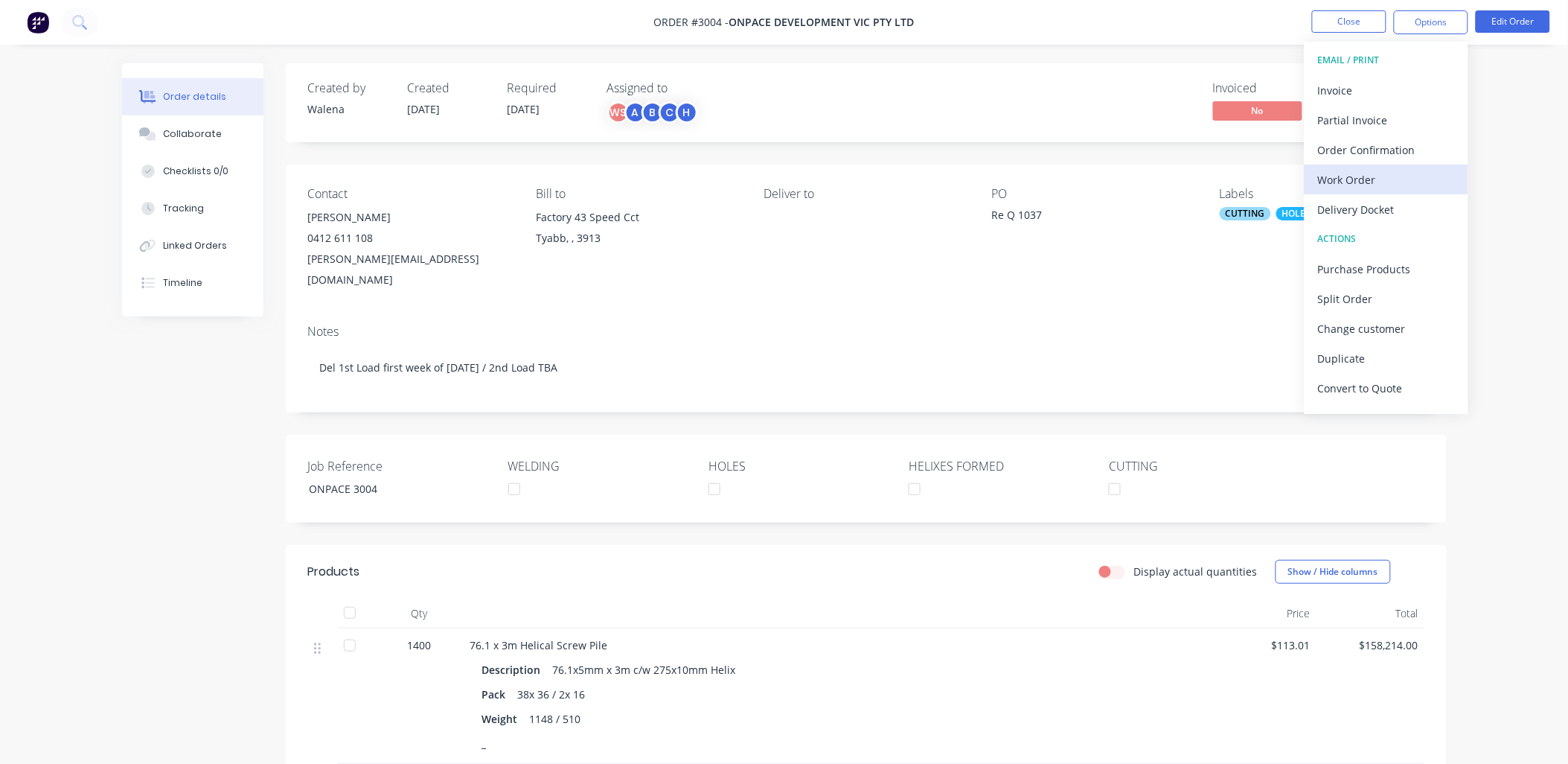
click at [1353, 183] on div "Work Order" at bounding box center [1386, 180] width 137 height 21
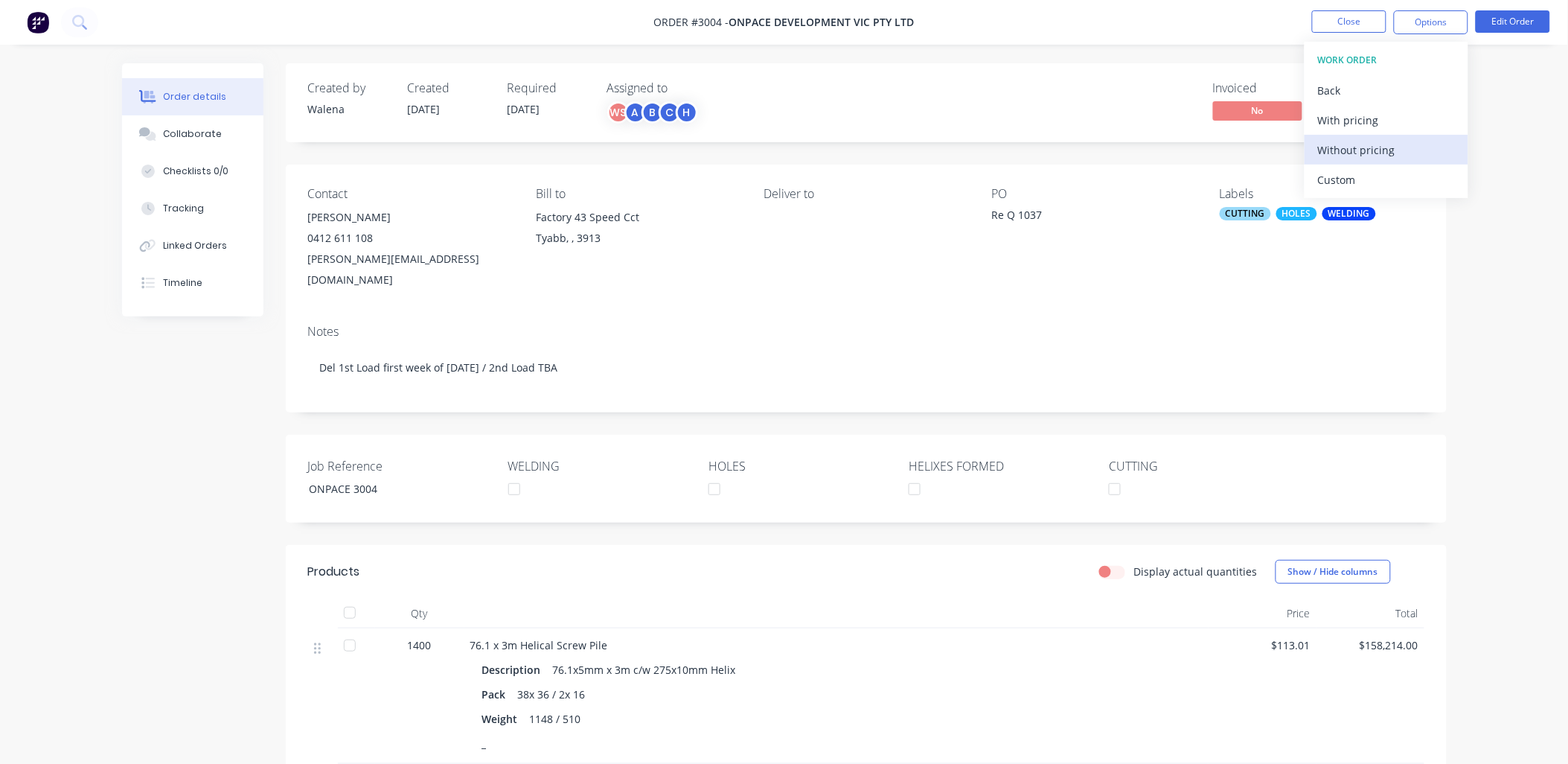
click at [1370, 142] on div "Without pricing" at bounding box center [1386, 150] width 137 height 21
